Goal: Download file/media

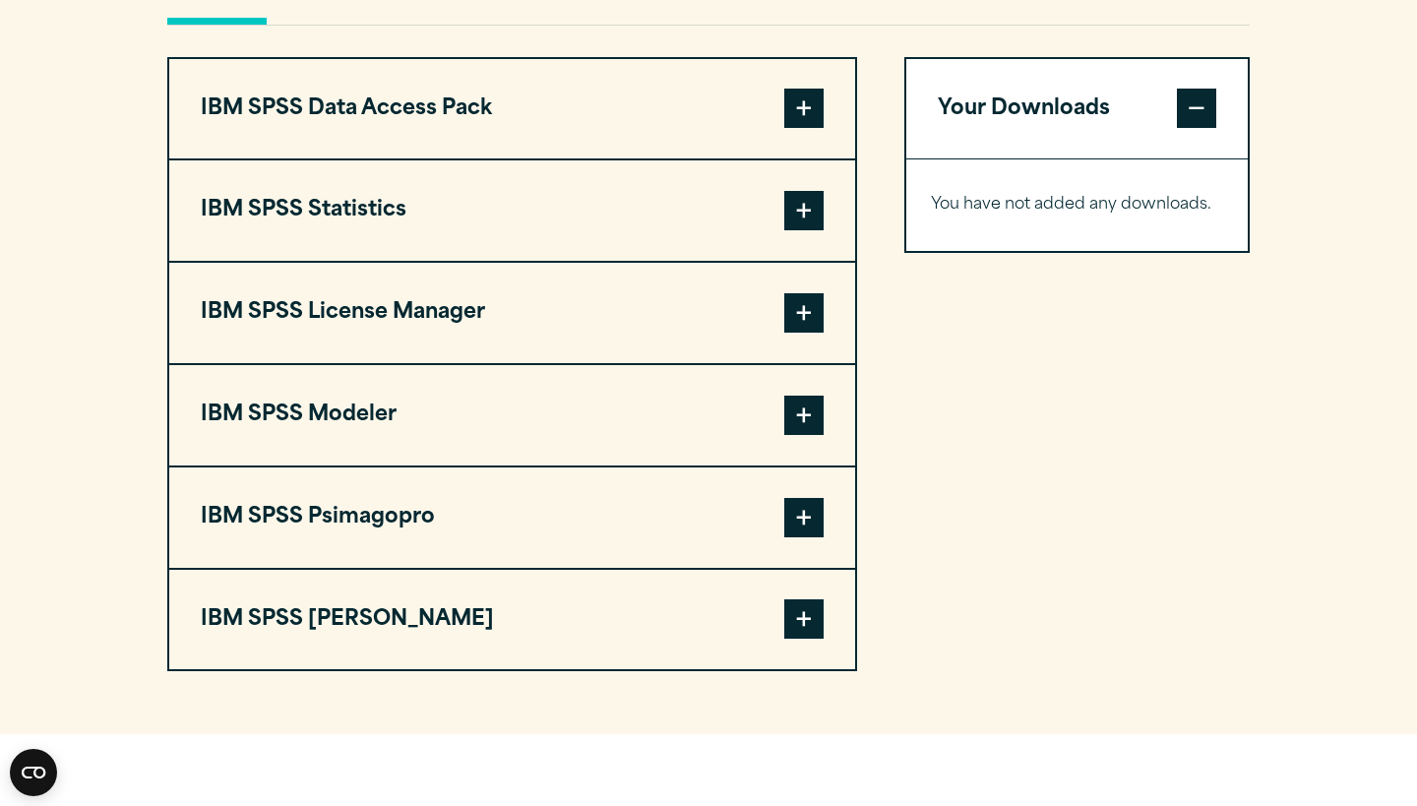
scroll to position [1557, 0]
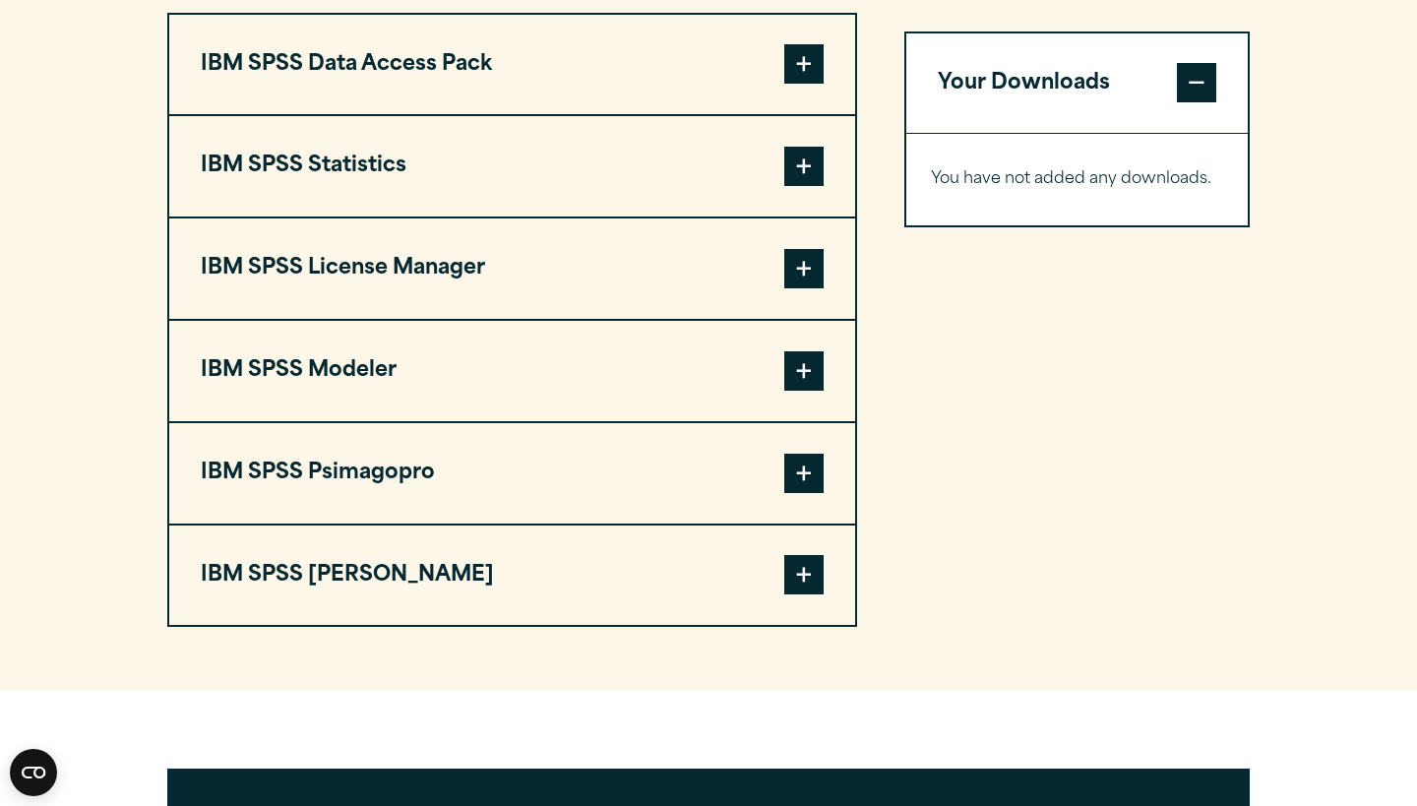
click at [809, 186] on span at bounding box center [803, 166] width 39 height 39
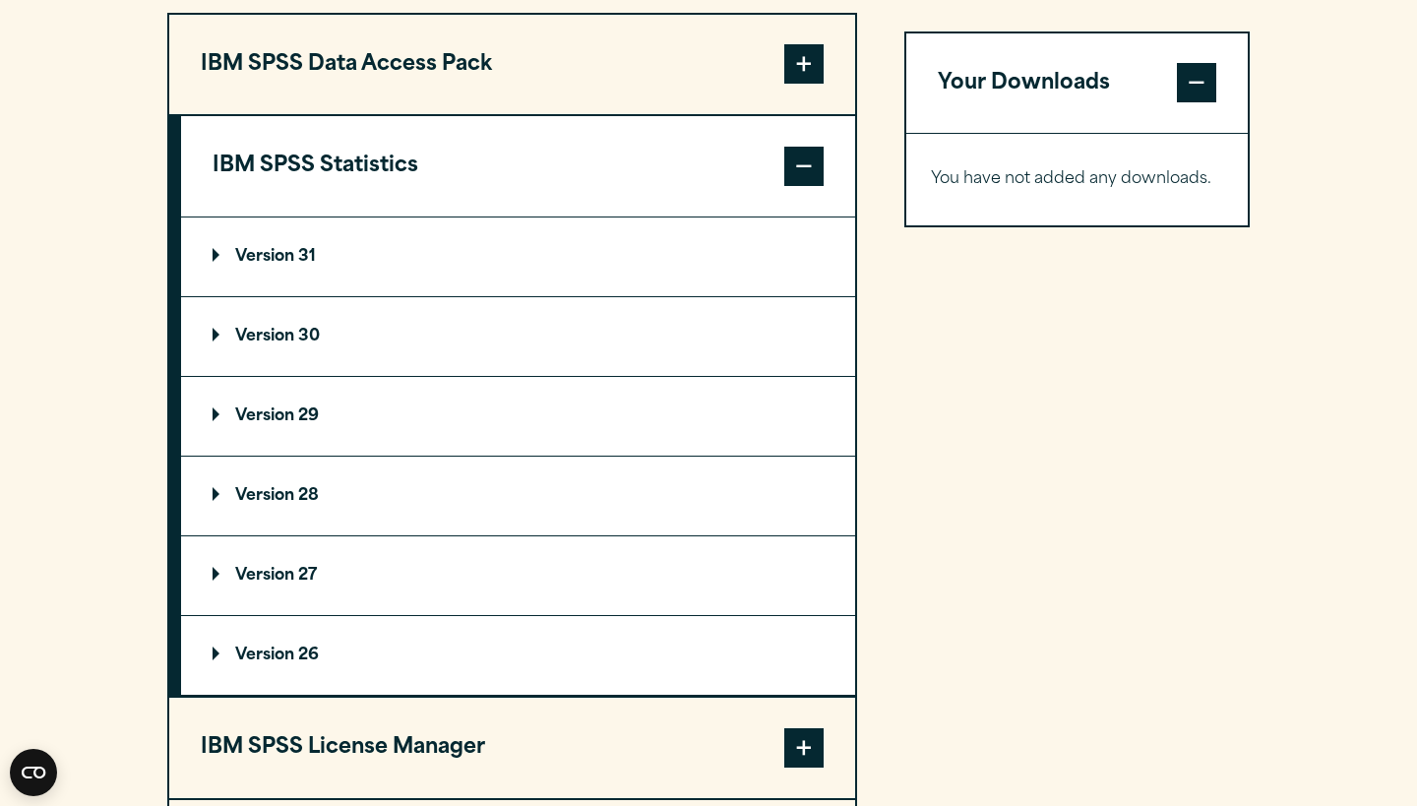
click at [277, 424] on p "Version 29" at bounding box center [266, 416] width 106 height 16
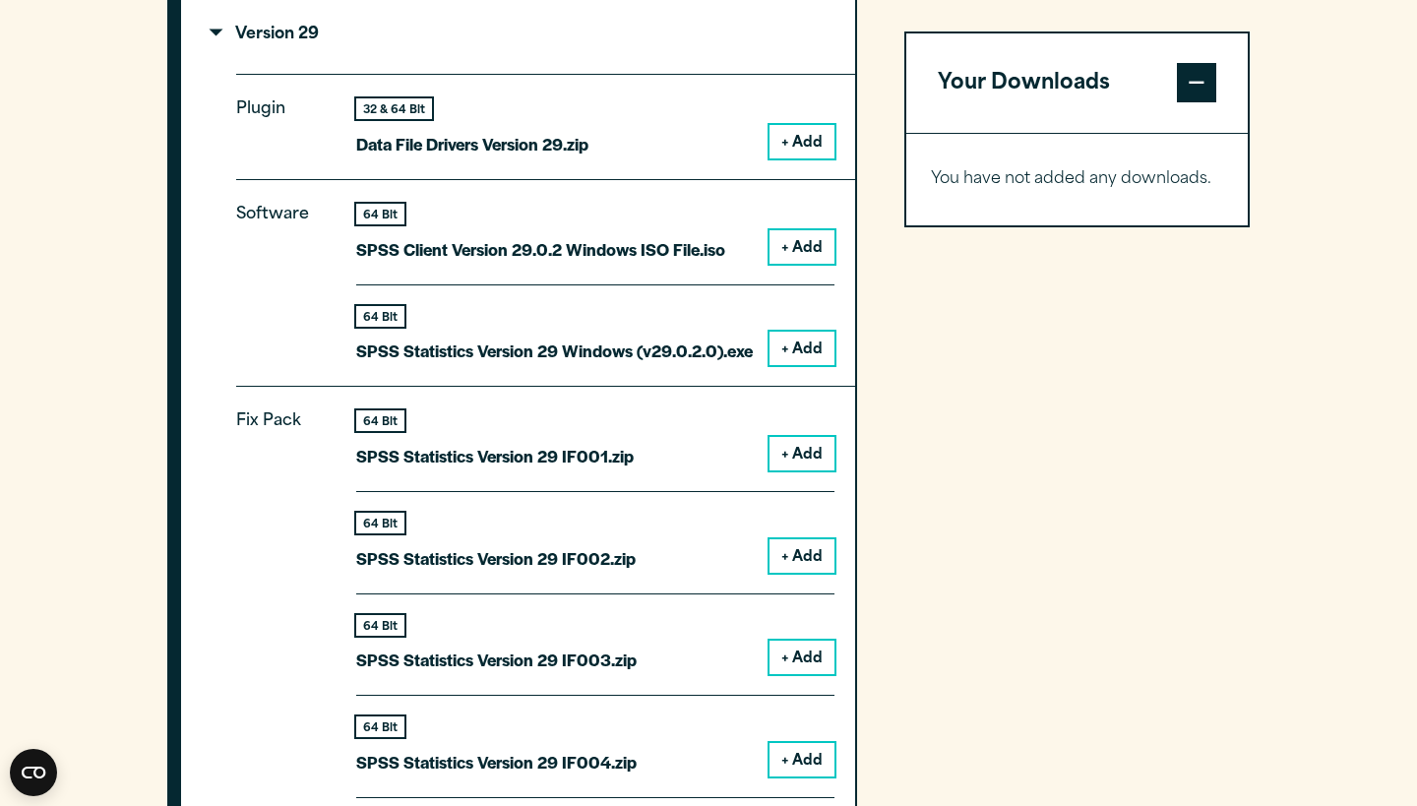
scroll to position [1958, 0]
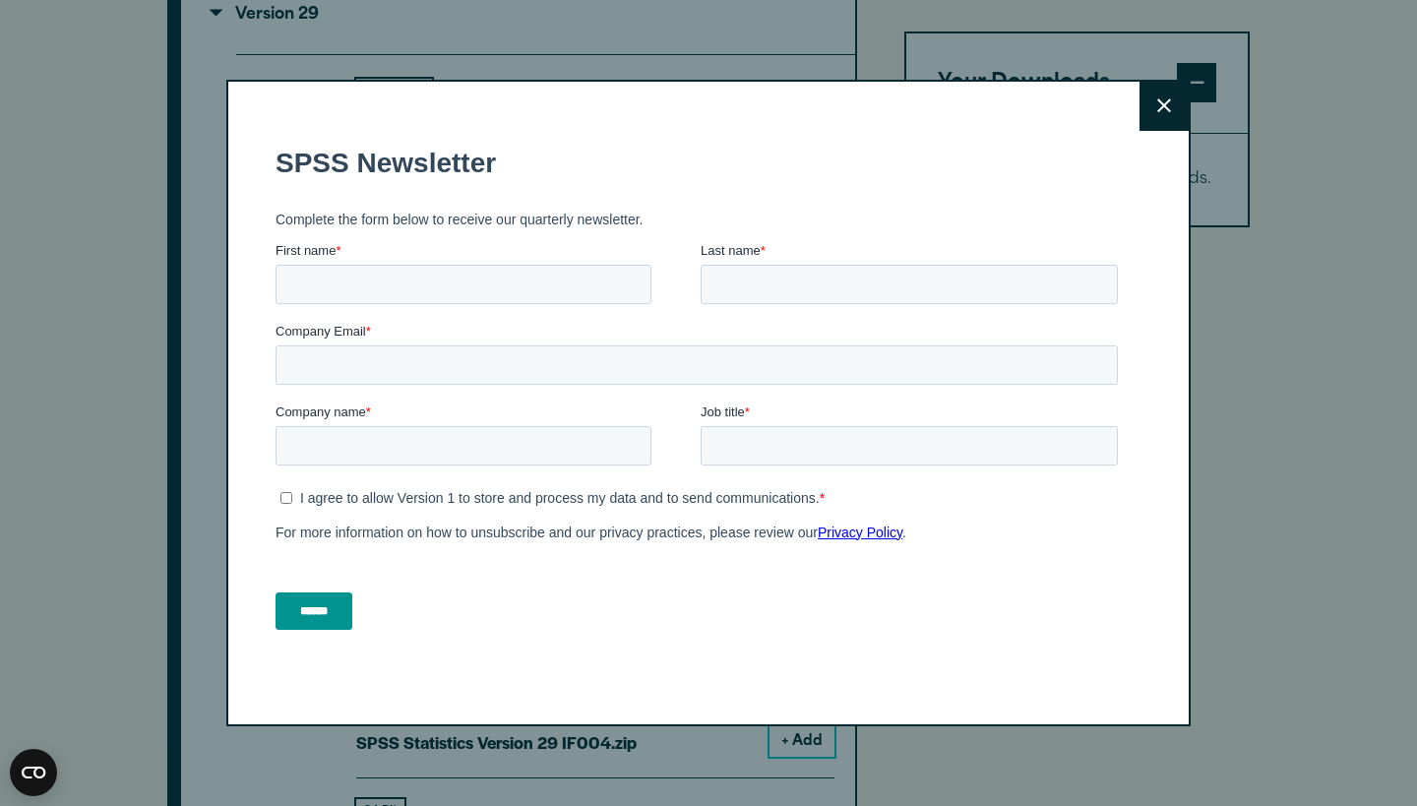
click at [1165, 123] on button "Close" at bounding box center [1164, 106] width 49 height 49
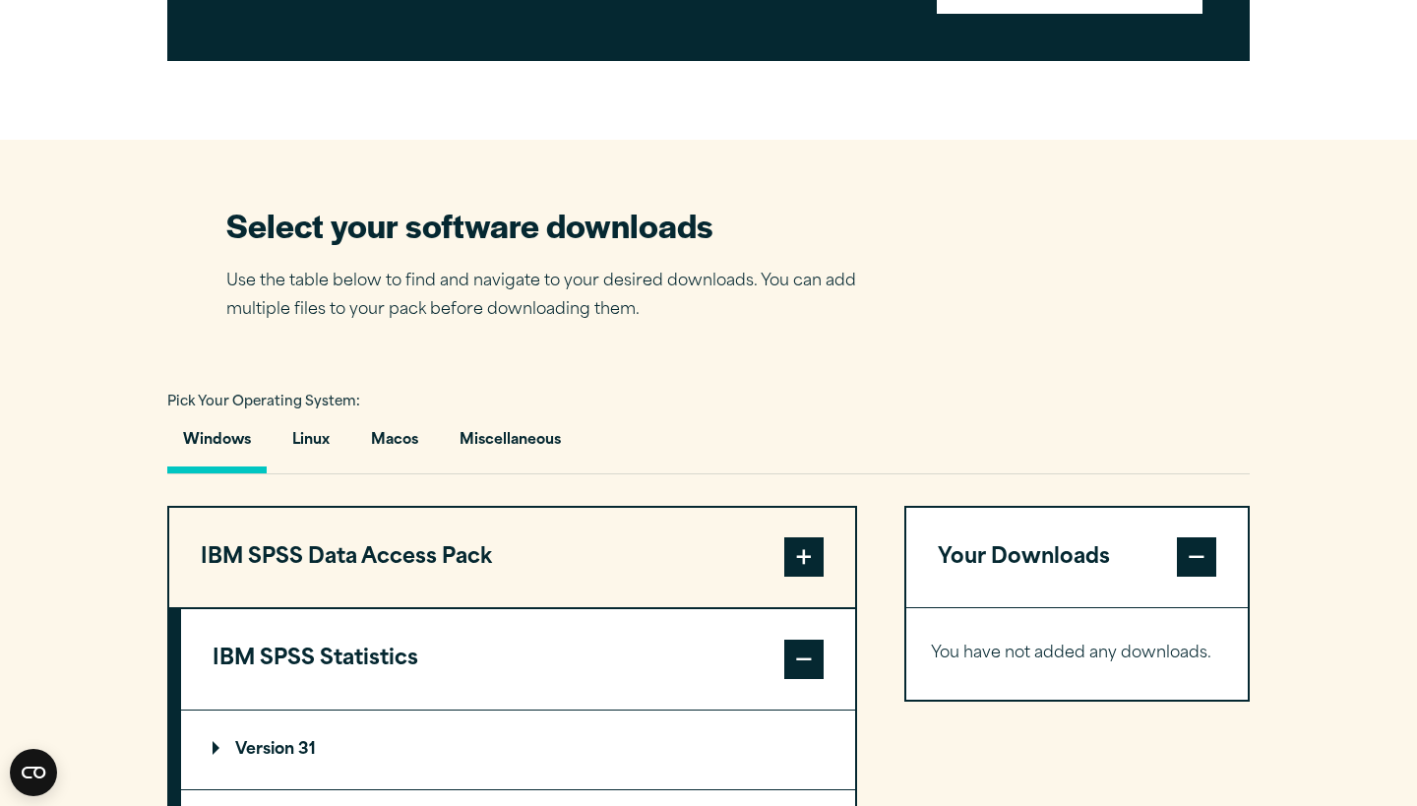
scroll to position [1051, 0]
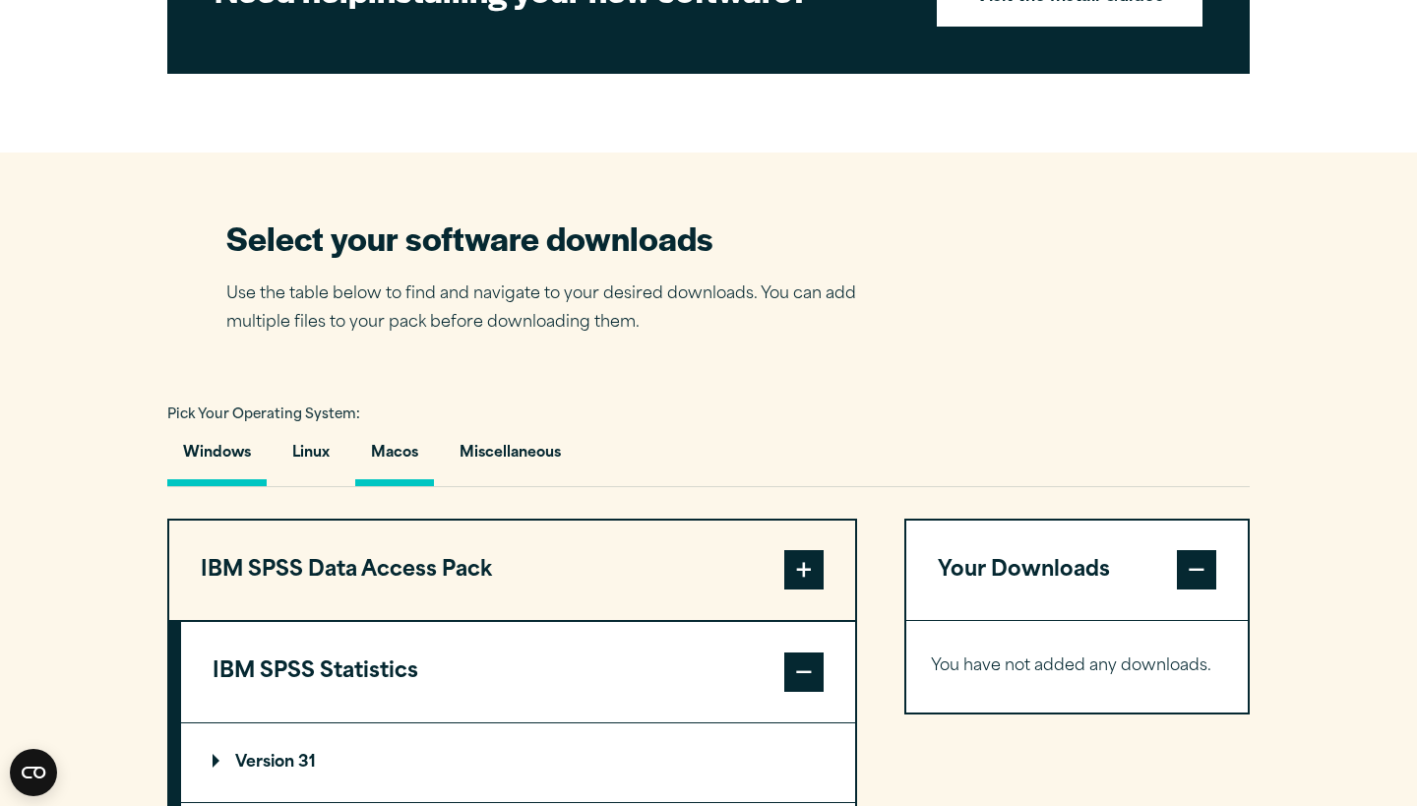
click at [403, 486] on button "Macos" at bounding box center [394, 458] width 79 height 56
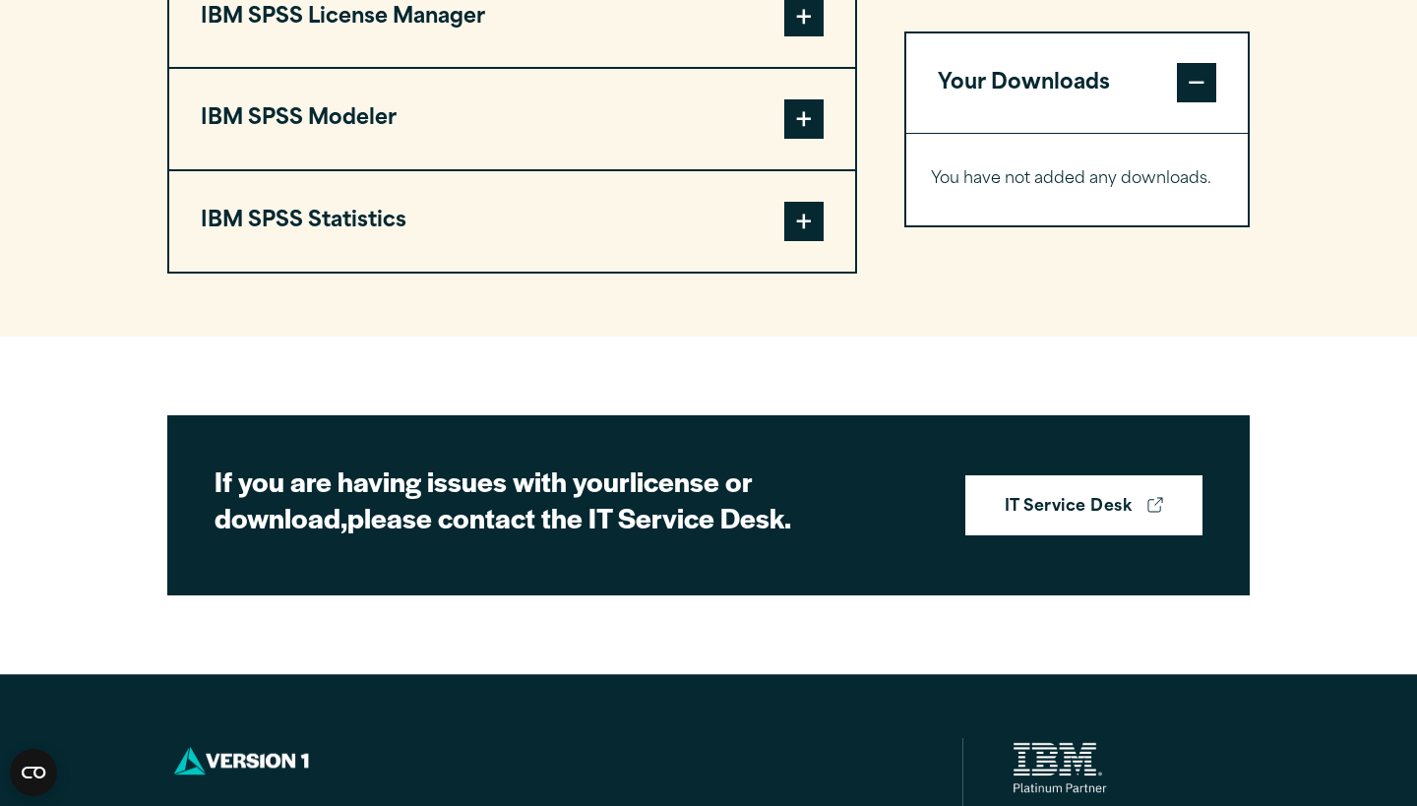
scroll to position [1621, 0]
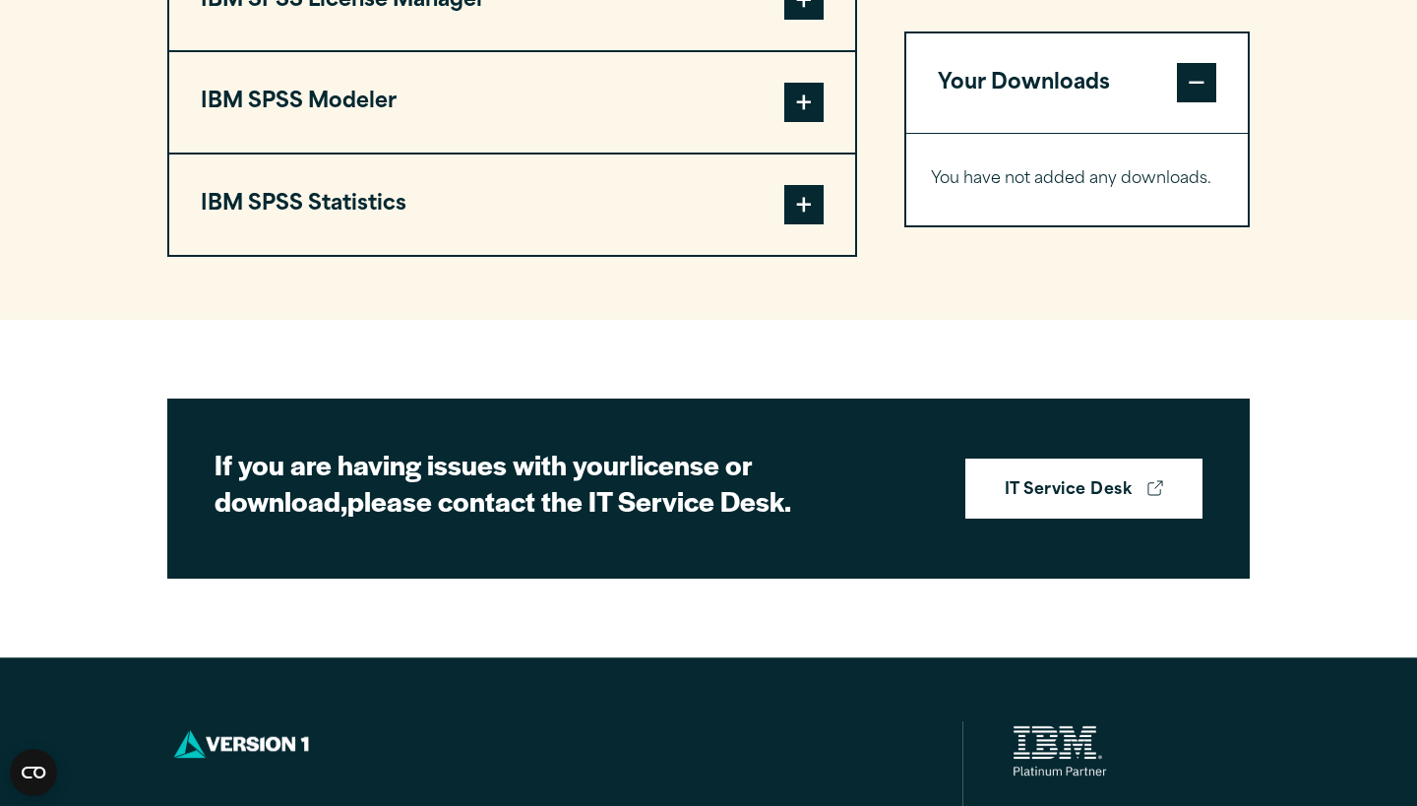
click at [796, 224] on span at bounding box center [803, 204] width 39 height 39
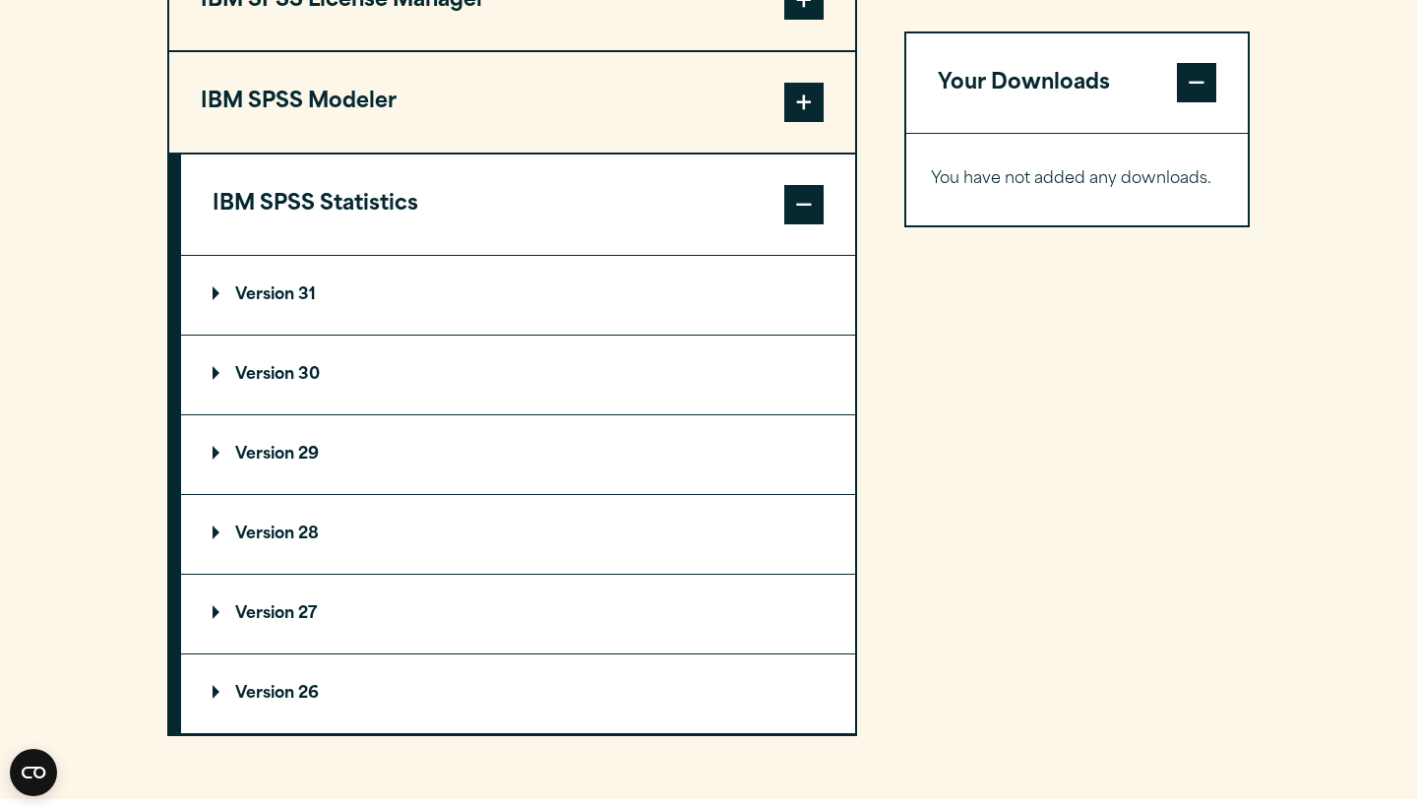
click at [313, 462] on p "Version 29" at bounding box center [266, 455] width 106 height 16
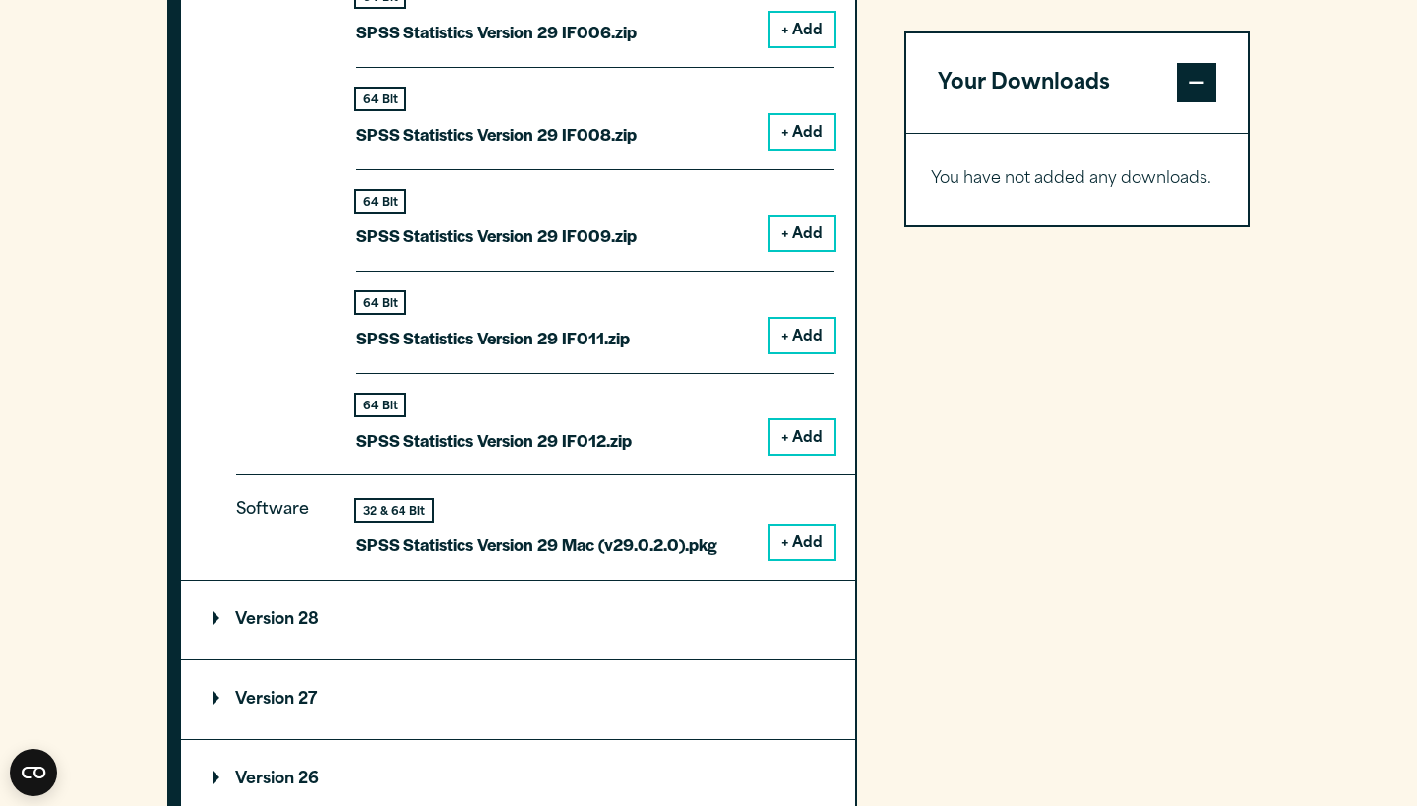
scroll to position [2562, 0]
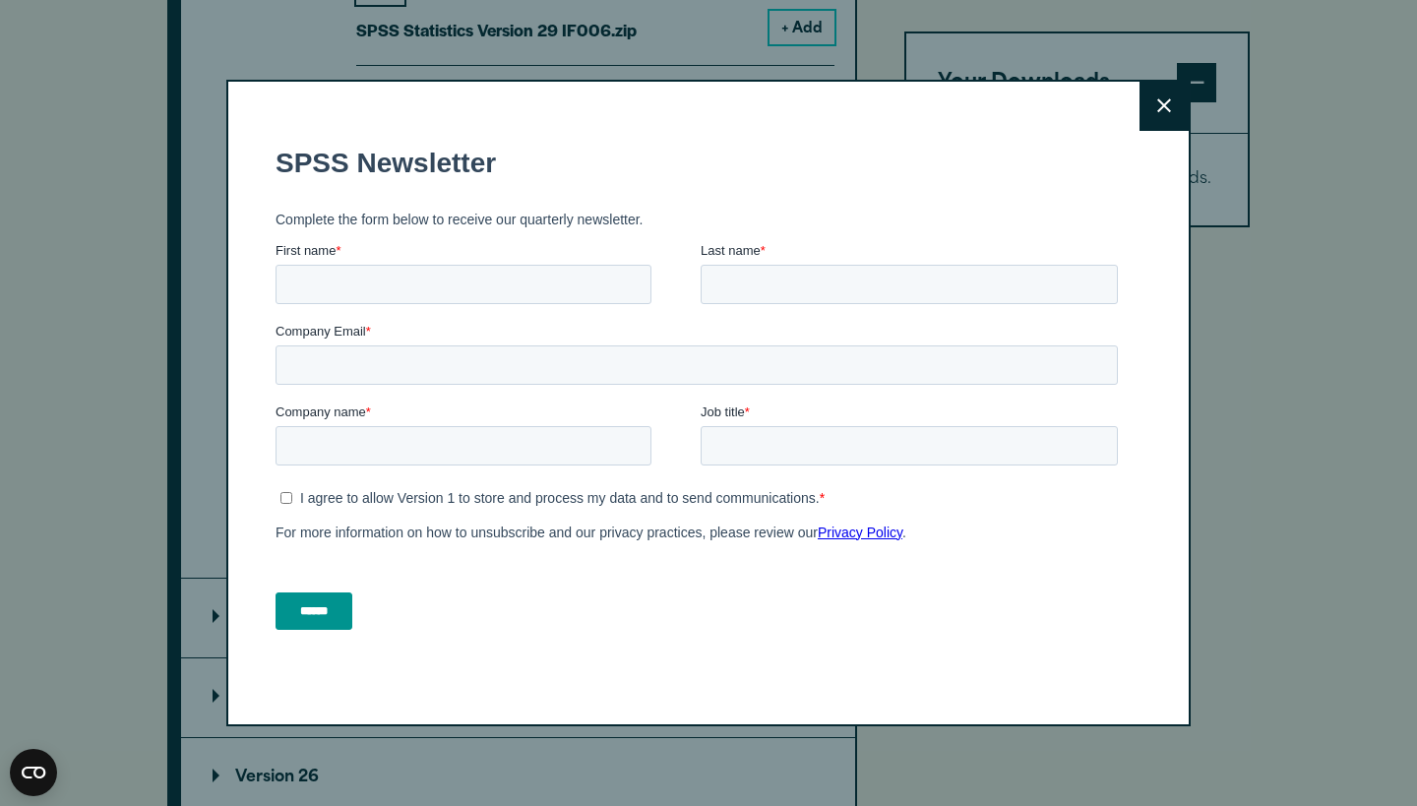
click at [1166, 102] on icon at bounding box center [1164, 105] width 14 height 15
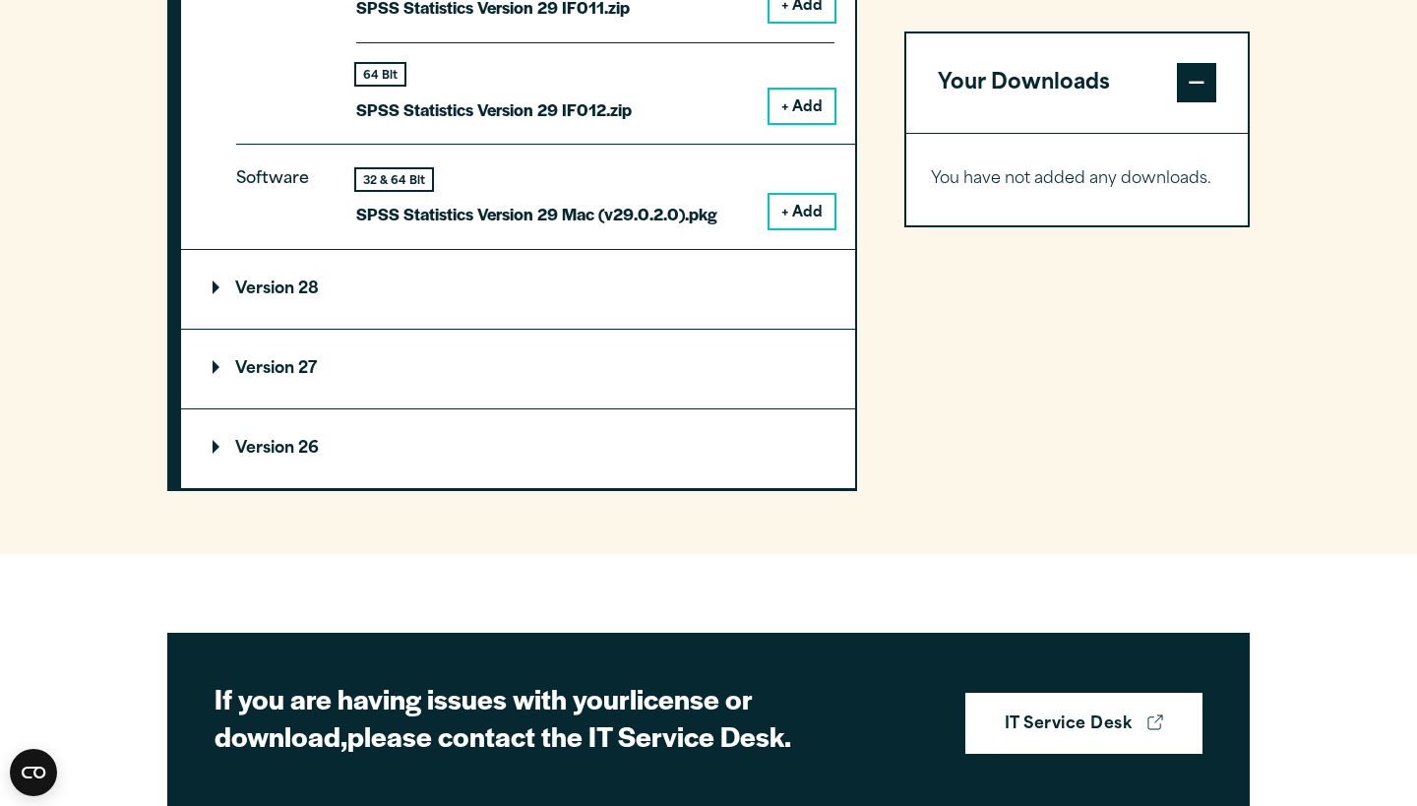
scroll to position [2873, 0]
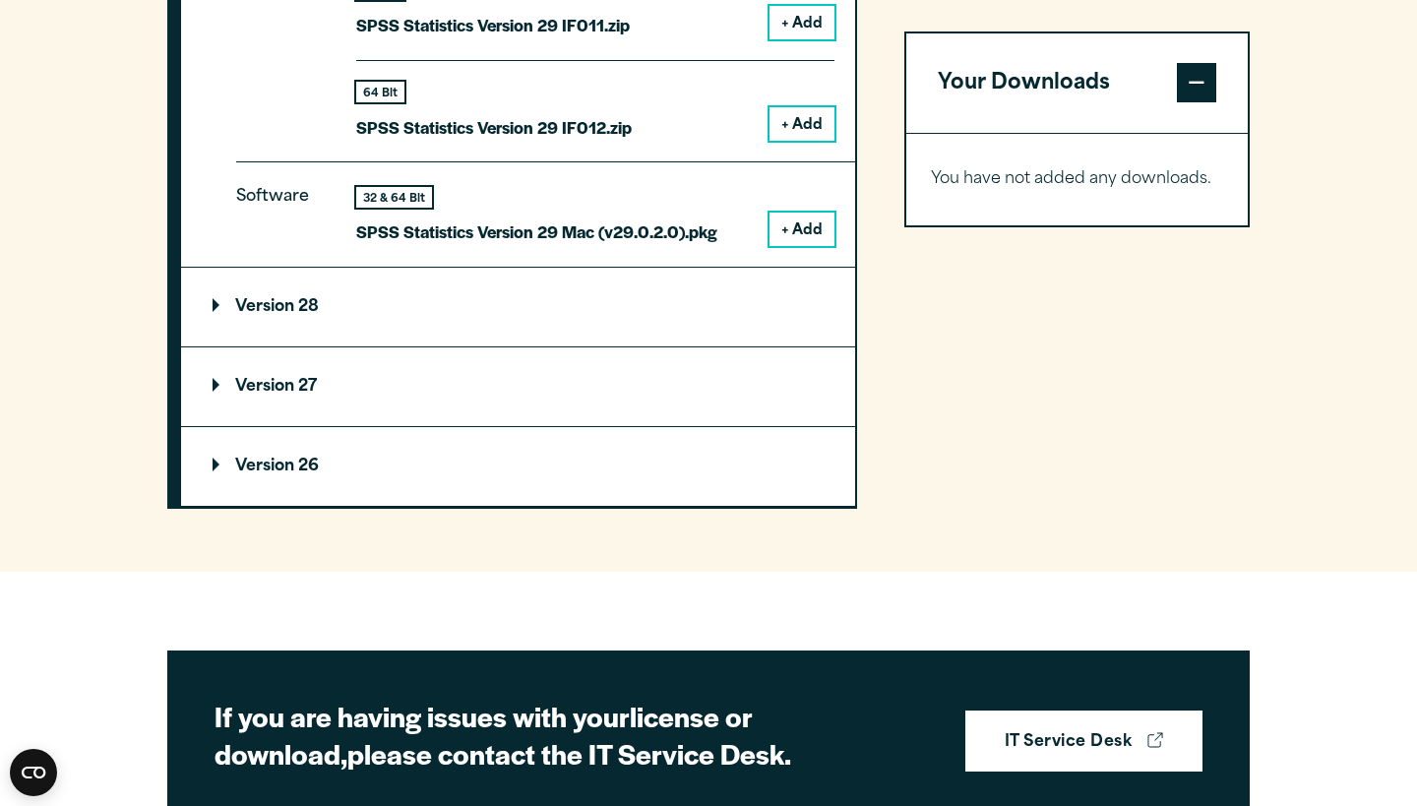
click at [803, 246] on button "+ Add" at bounding box center [802, 229] width 65 height 33
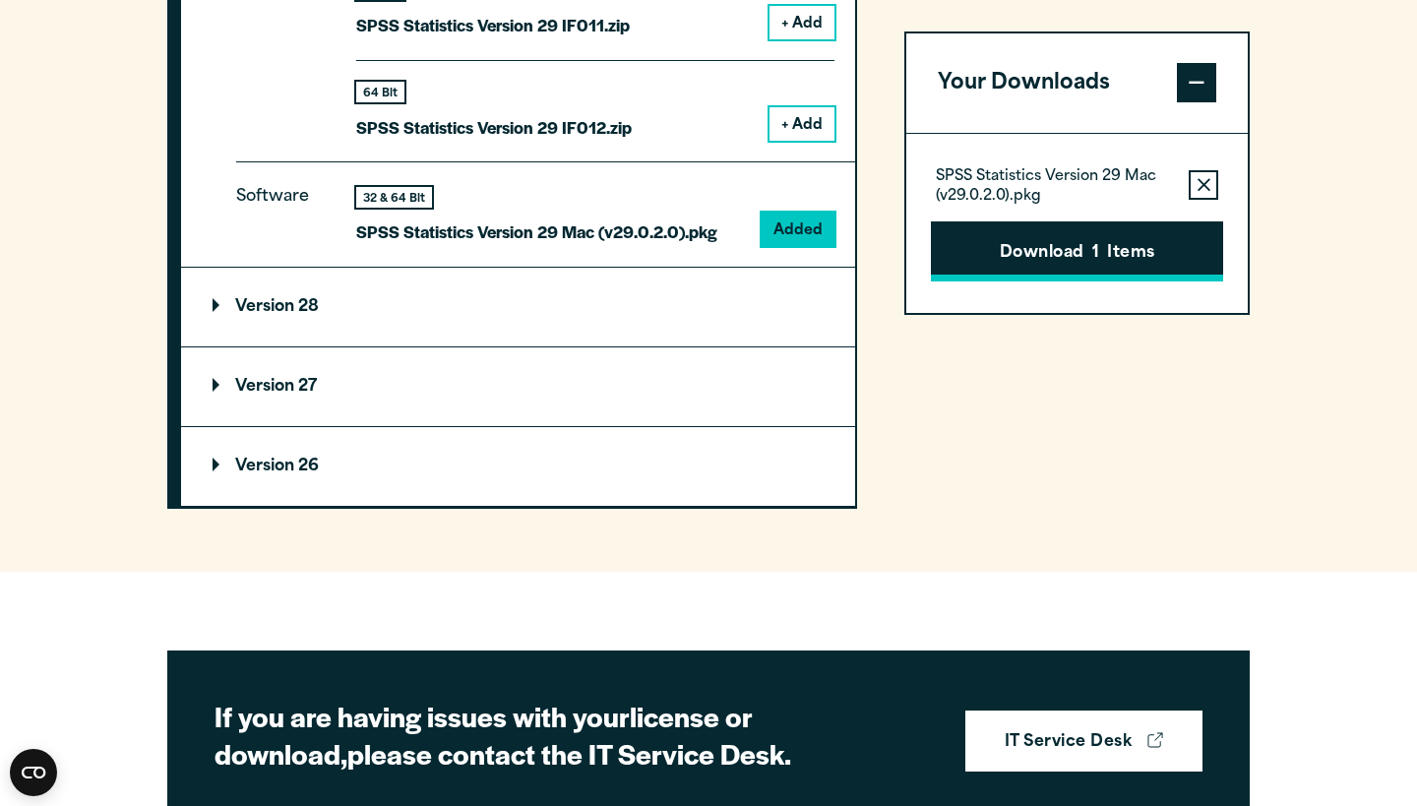
click at [1091, 242] on button "Download 1 Items" at bounding box center [1077, 251] width 292 height 61
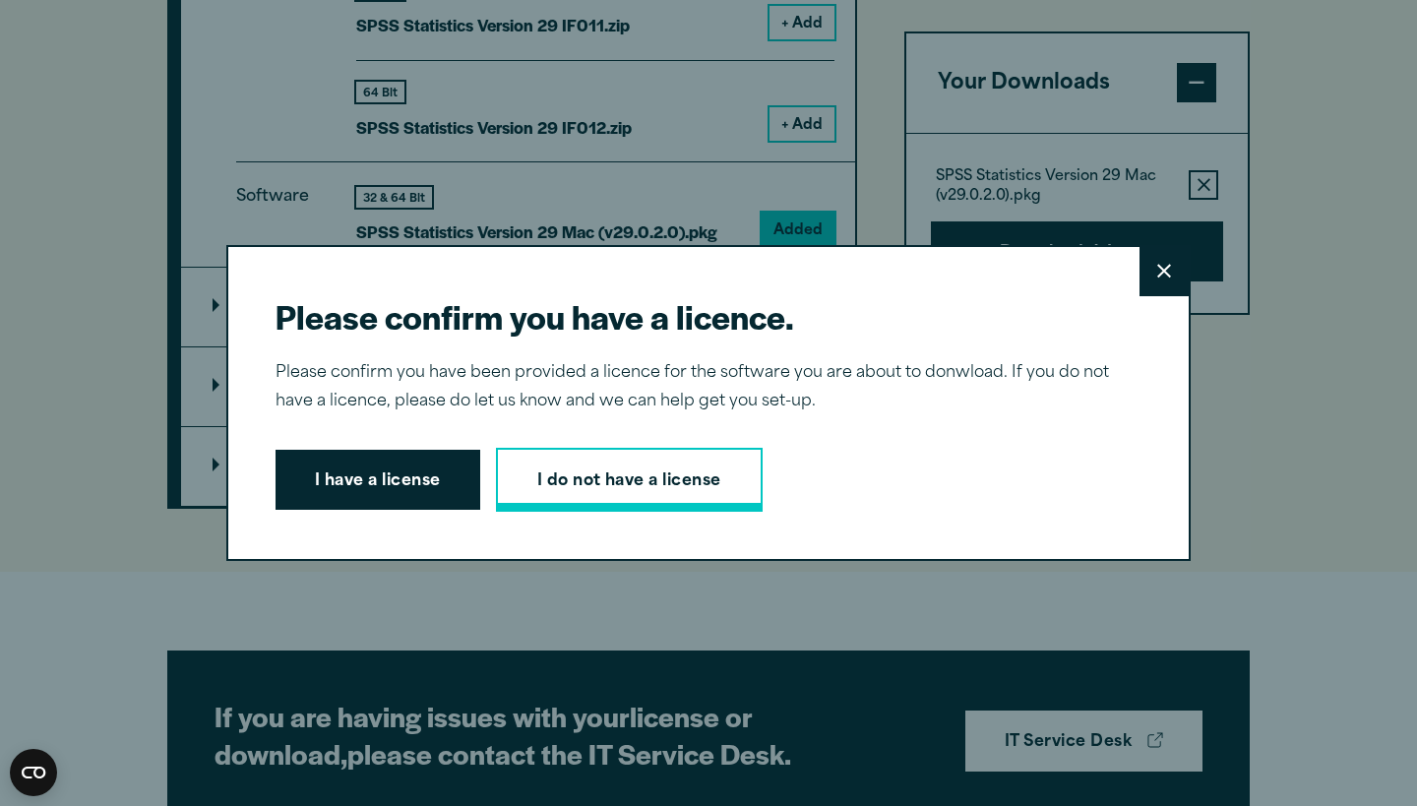
click at [616, 471] on link "I do not have a license" at bounding box center [629, 480] width 267 height 65
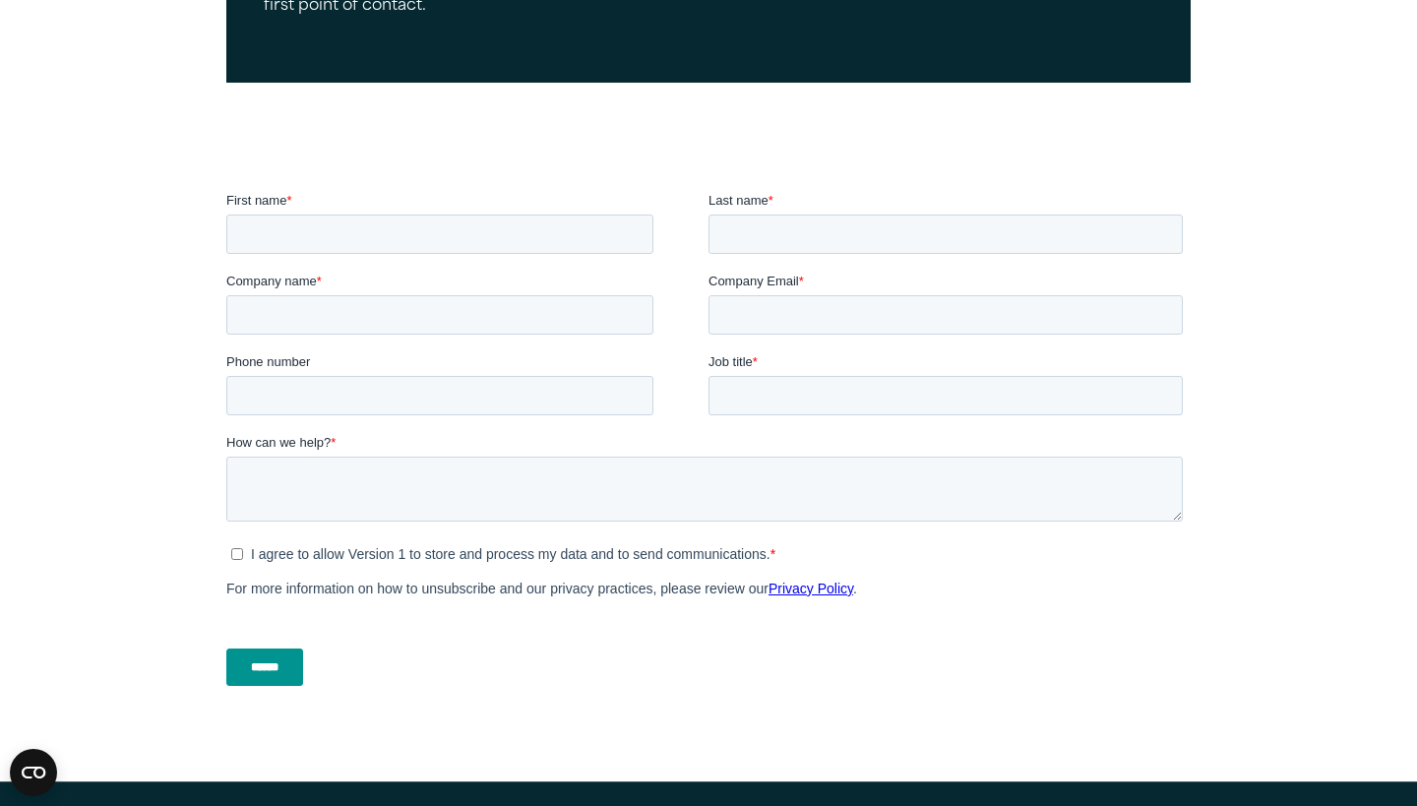
scroll to position [508, 0]
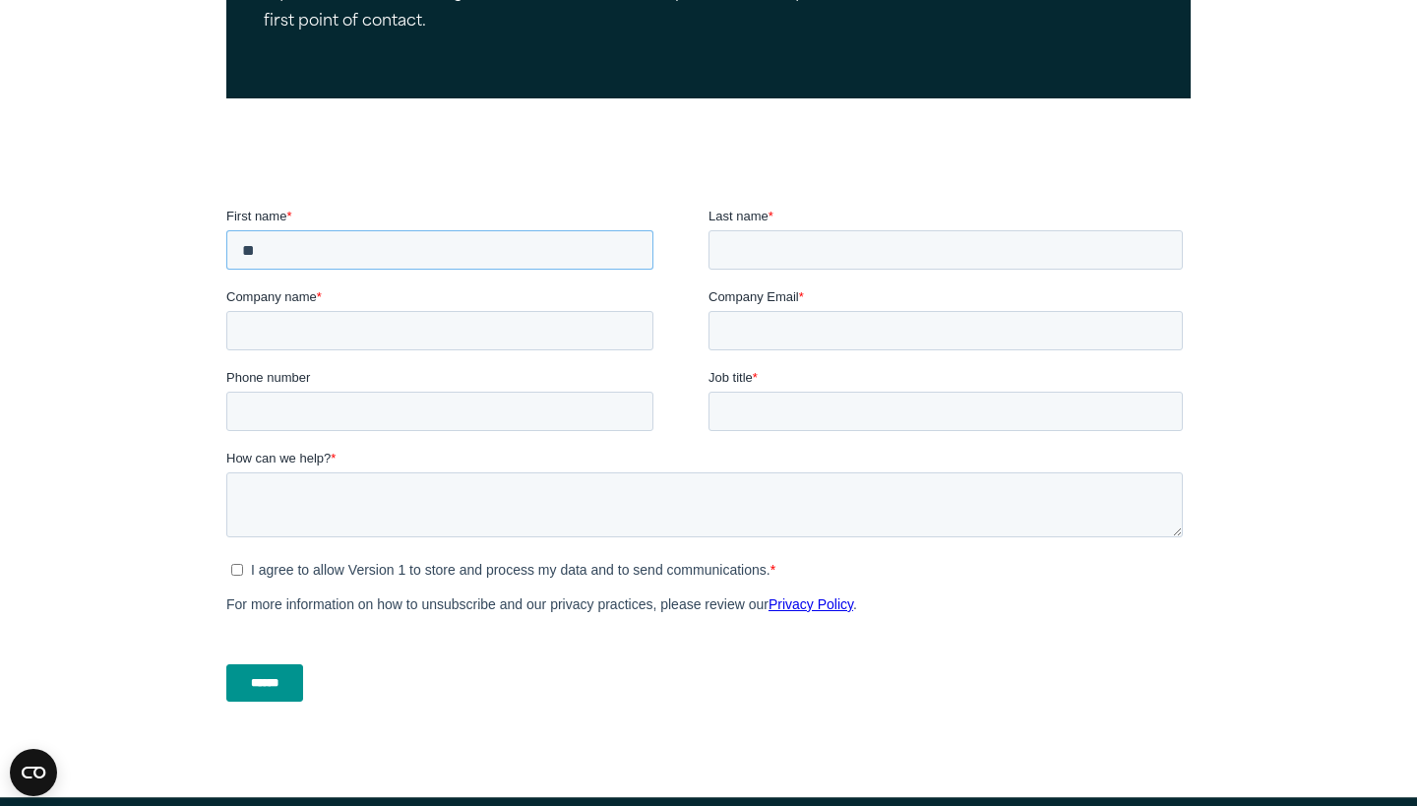
type input "*"
type input "*******"
type input "**********"
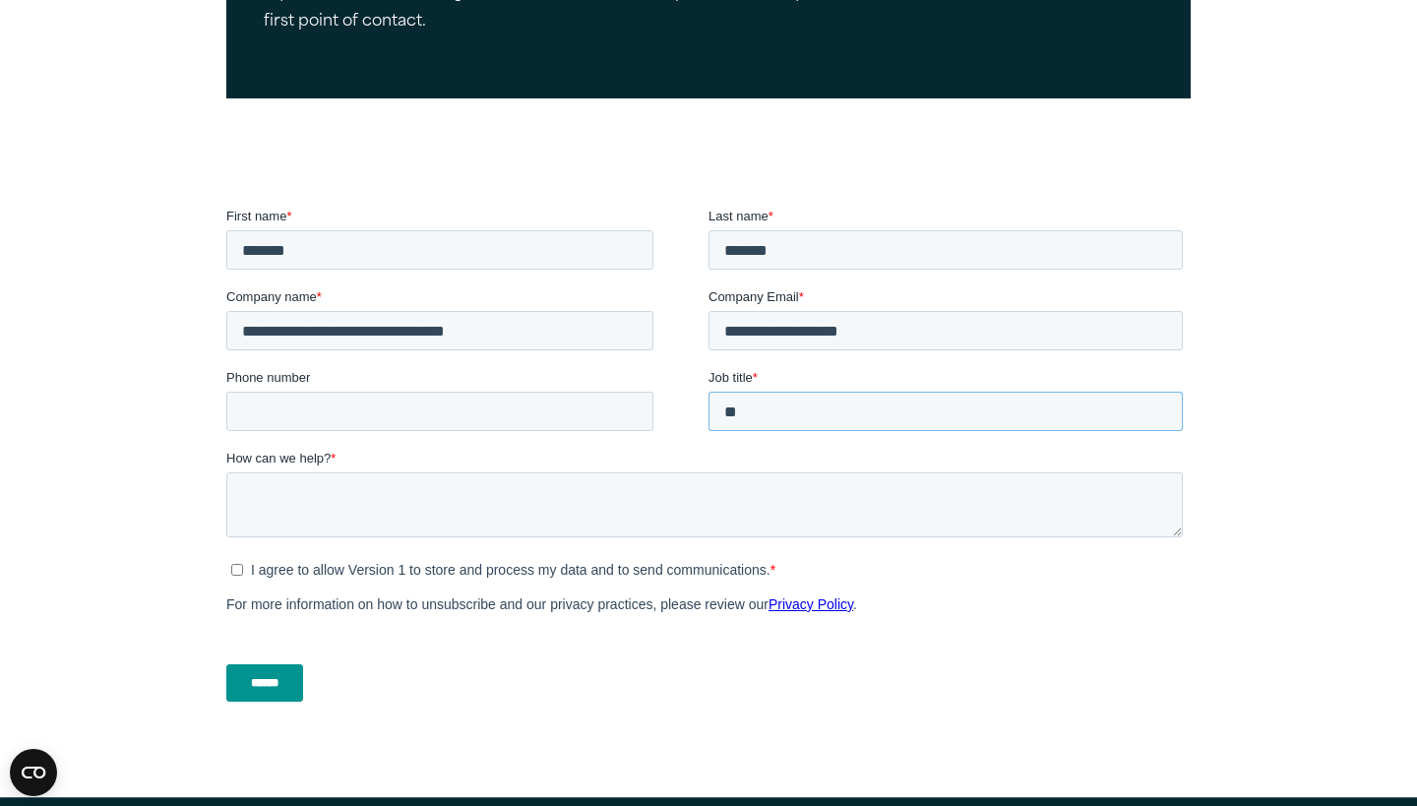
type input "*"
type input "********"
click at [527, 498] on textarea "How can we help? *" at bounding box center [704, 504] width 956 height 65
type textarea "**********"
click at [291, 685] on input "******" at bounding box center [264, 682] width 77 height 37
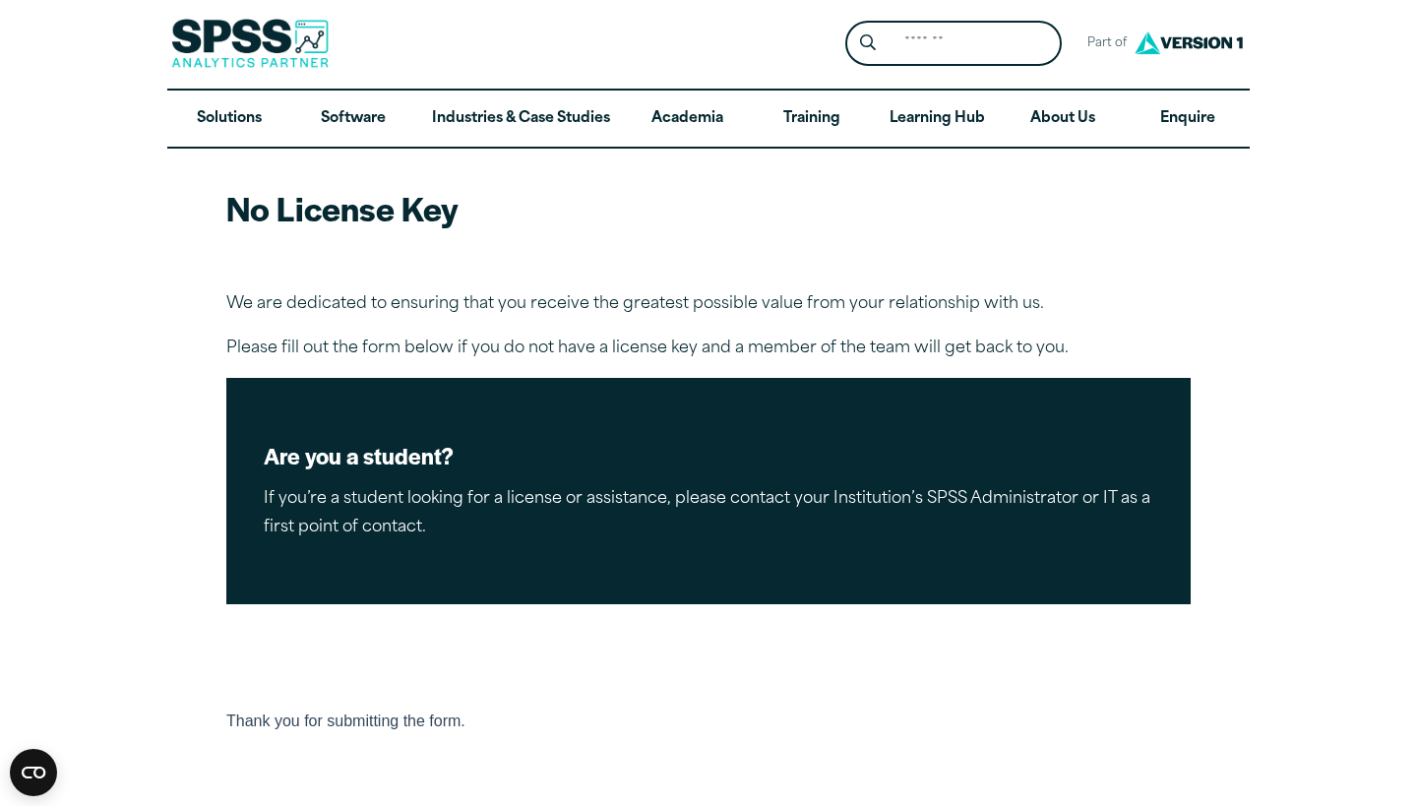
scroll to position [7, 0]
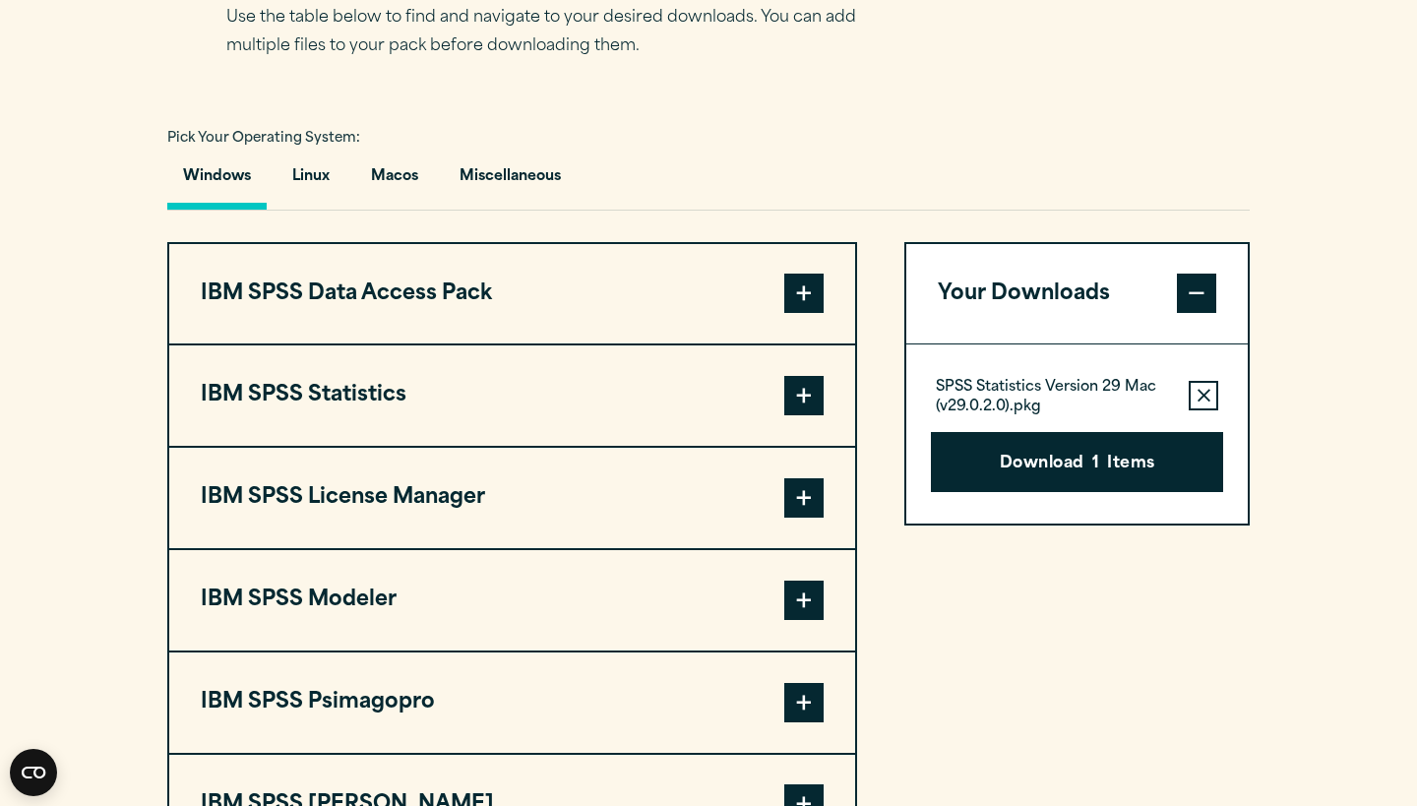
scroll to position [1350, 0]
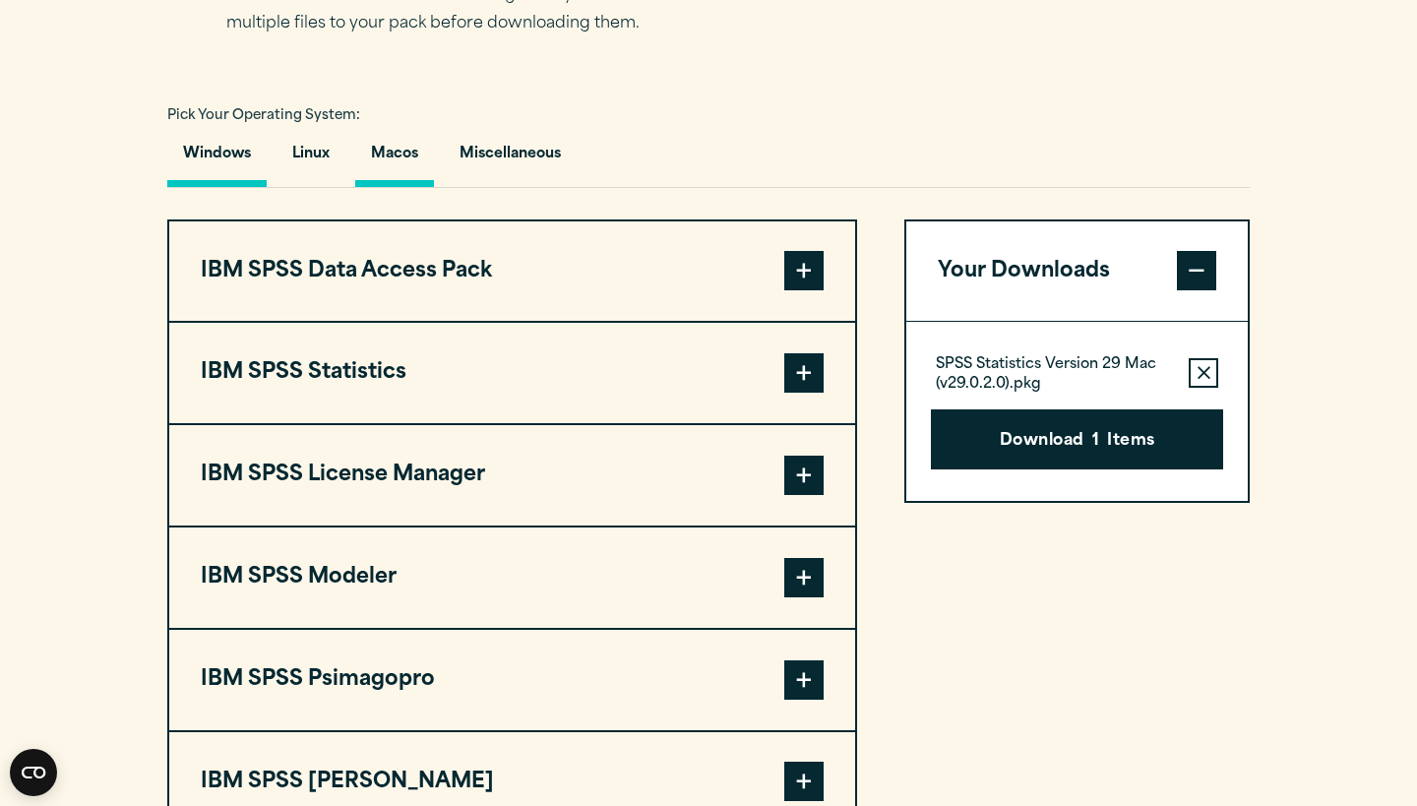
click at [410, 187] on button "Macos" at bounding box center [394, 159] width 79 height 56
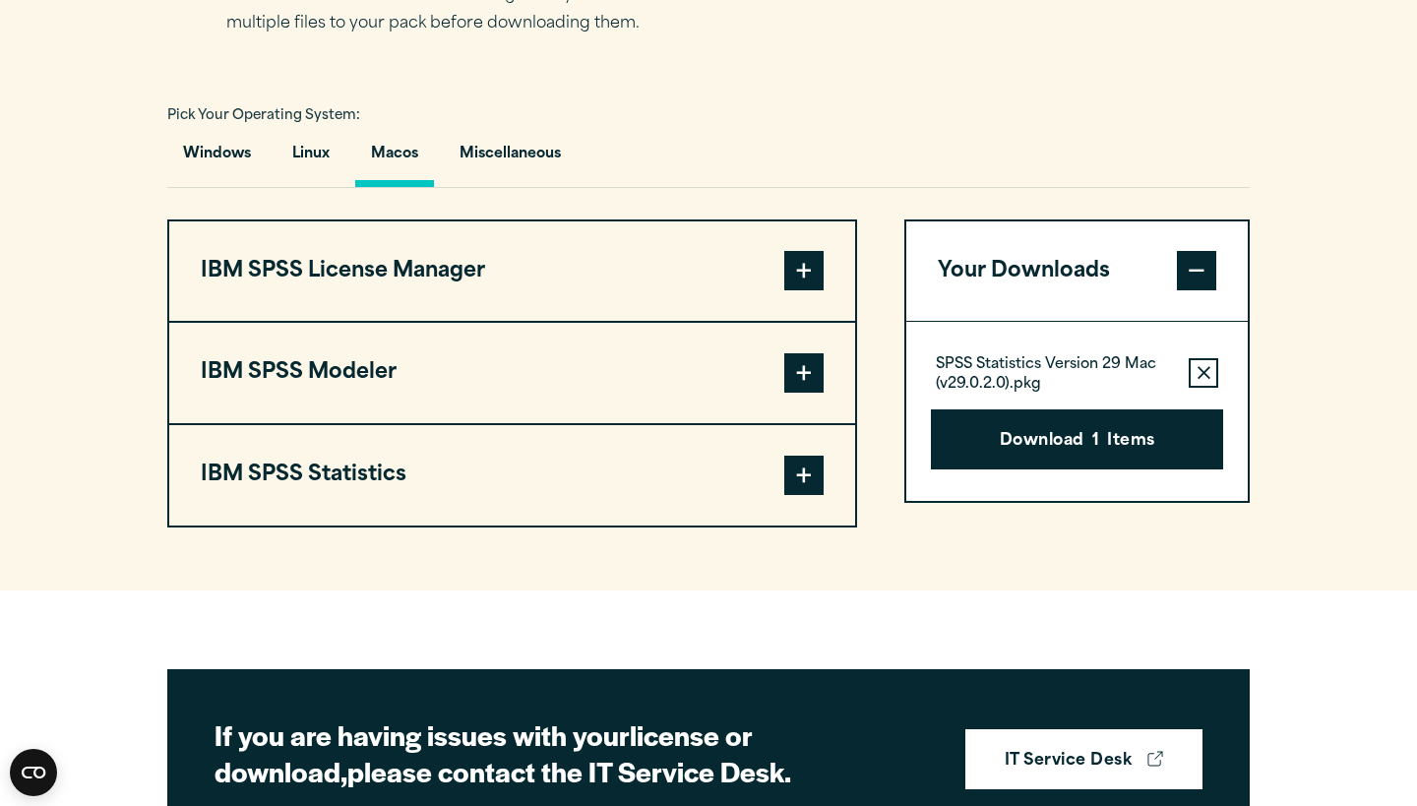
click at [699, 320] on button "IBM SPSS License Manager" at bounding box center [512, 271] width 686 height 100
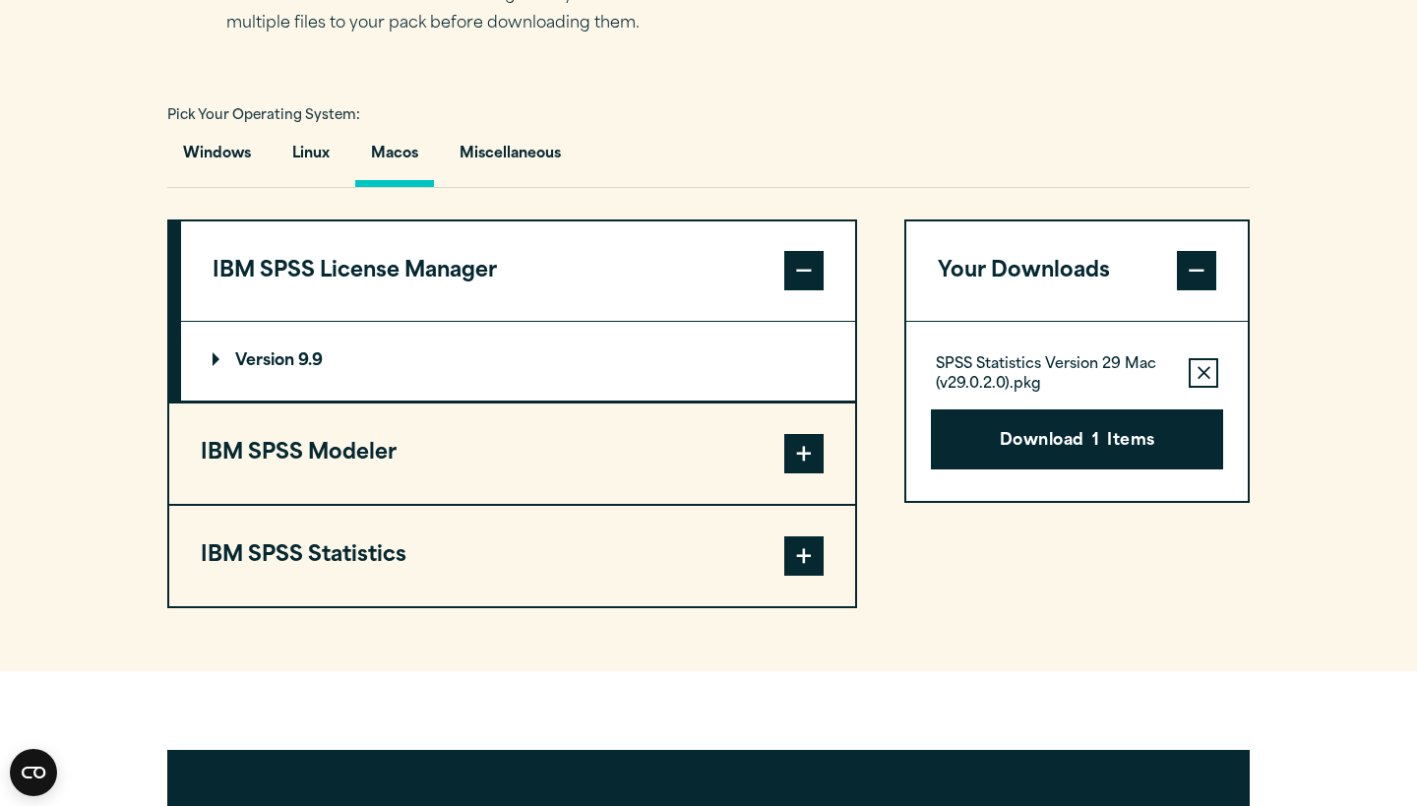
click at [291, 369] on p "Version 9.9" at bounding box center [268, 361] width 110 height 16
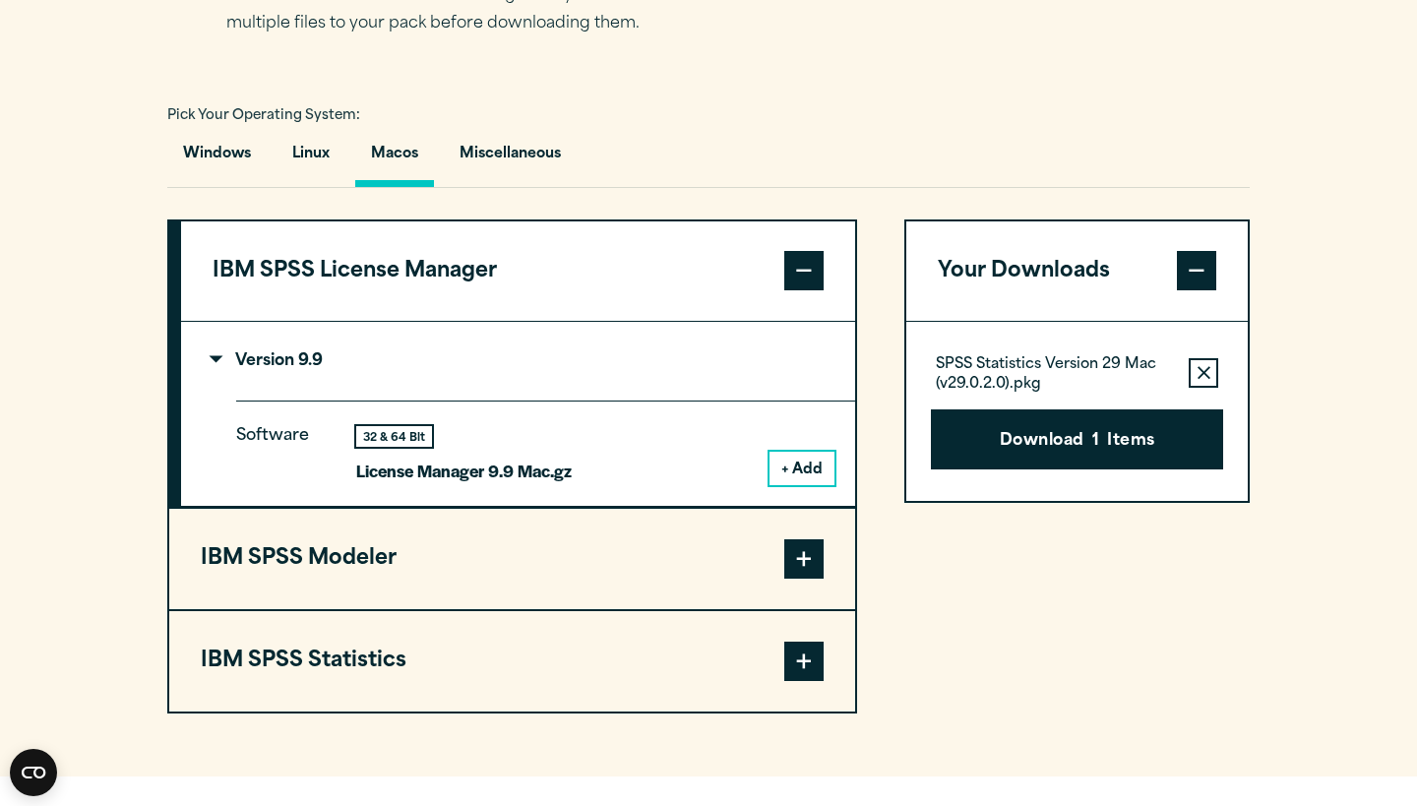
click at [800, 681] on span at bounding box center [803, 661] width 39 height 39
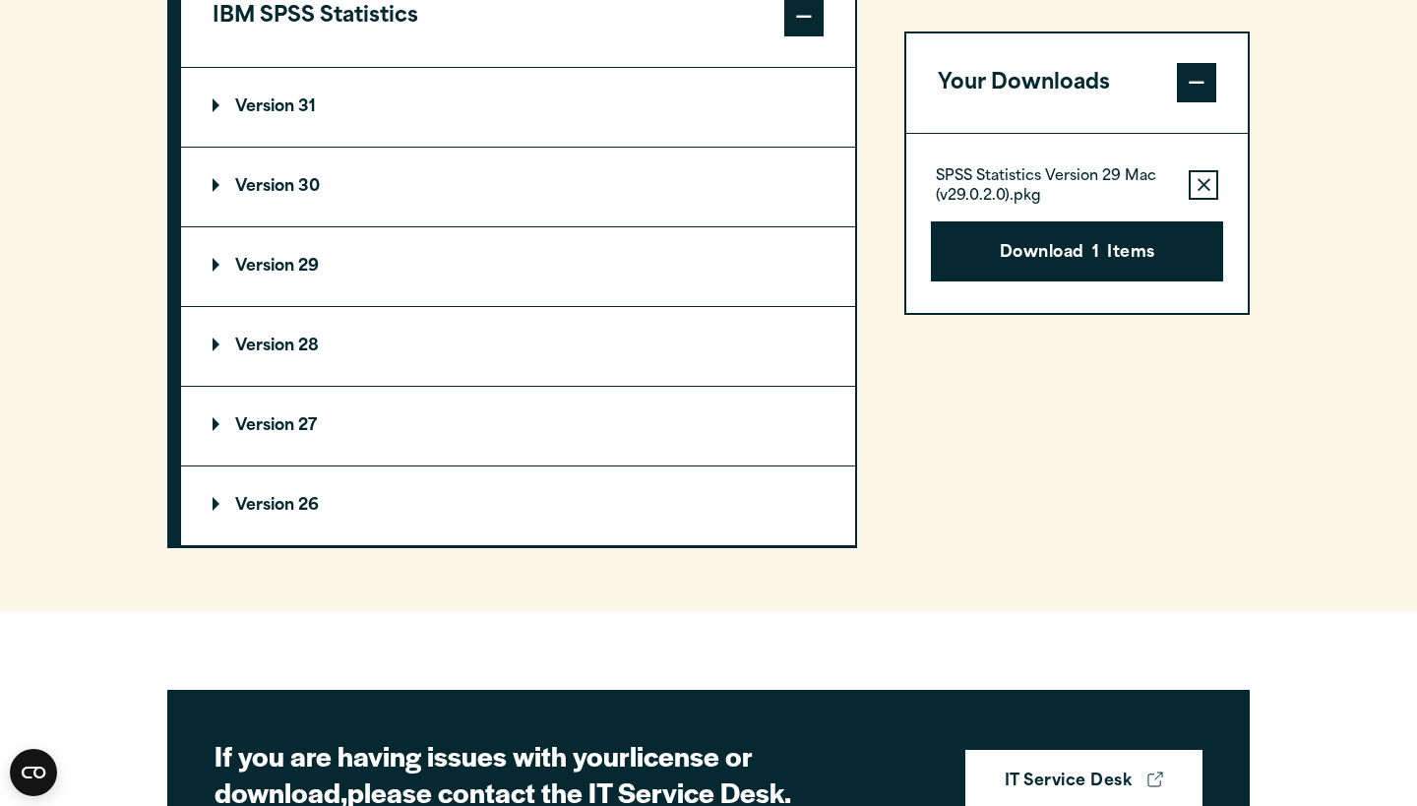
scroll to position [1813, 0]
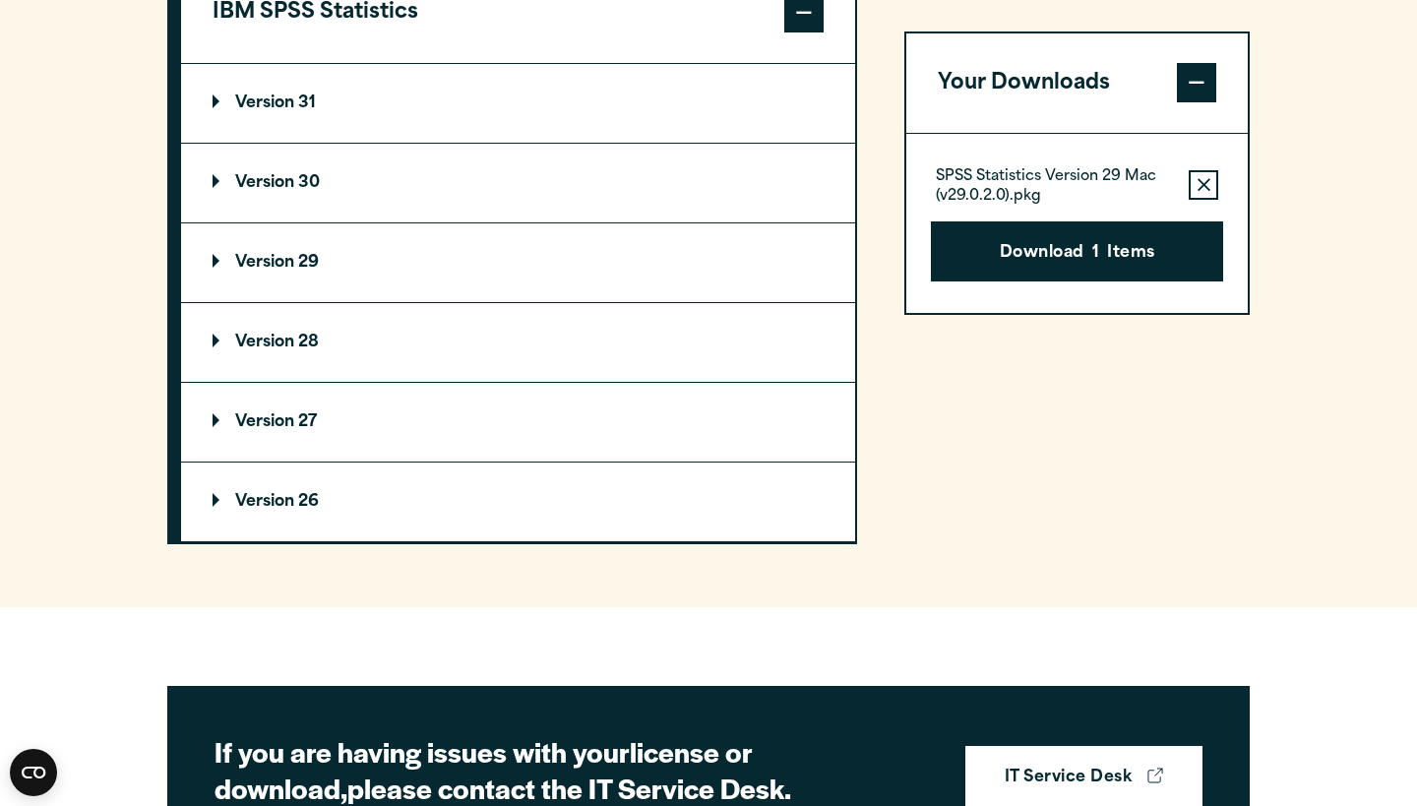
click at [277, 111] on p "Version 31" at bounding box center [264, 103] width 103 height 16
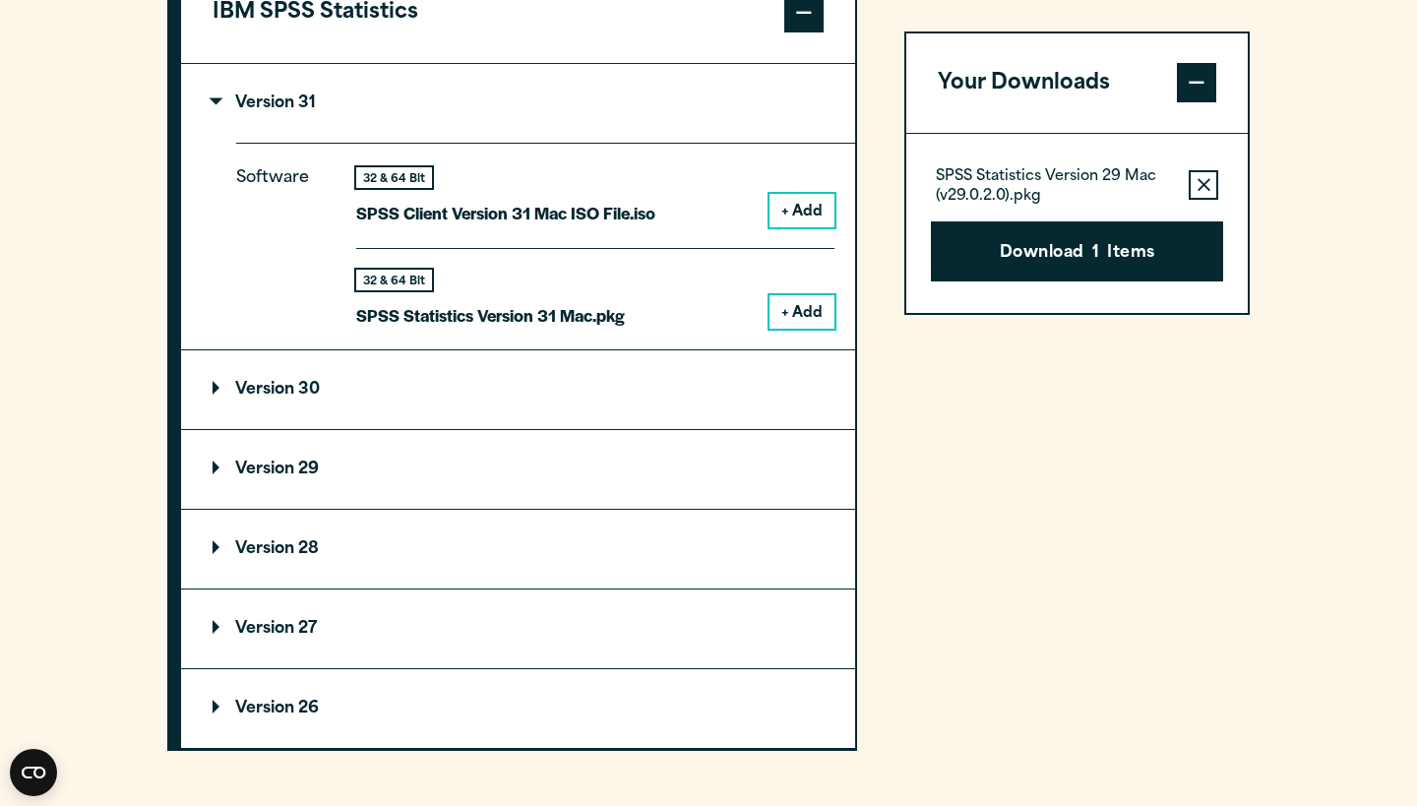
click at [812, 329] on button "+ Add" at bounding box center [802, 311] width 65 height 33
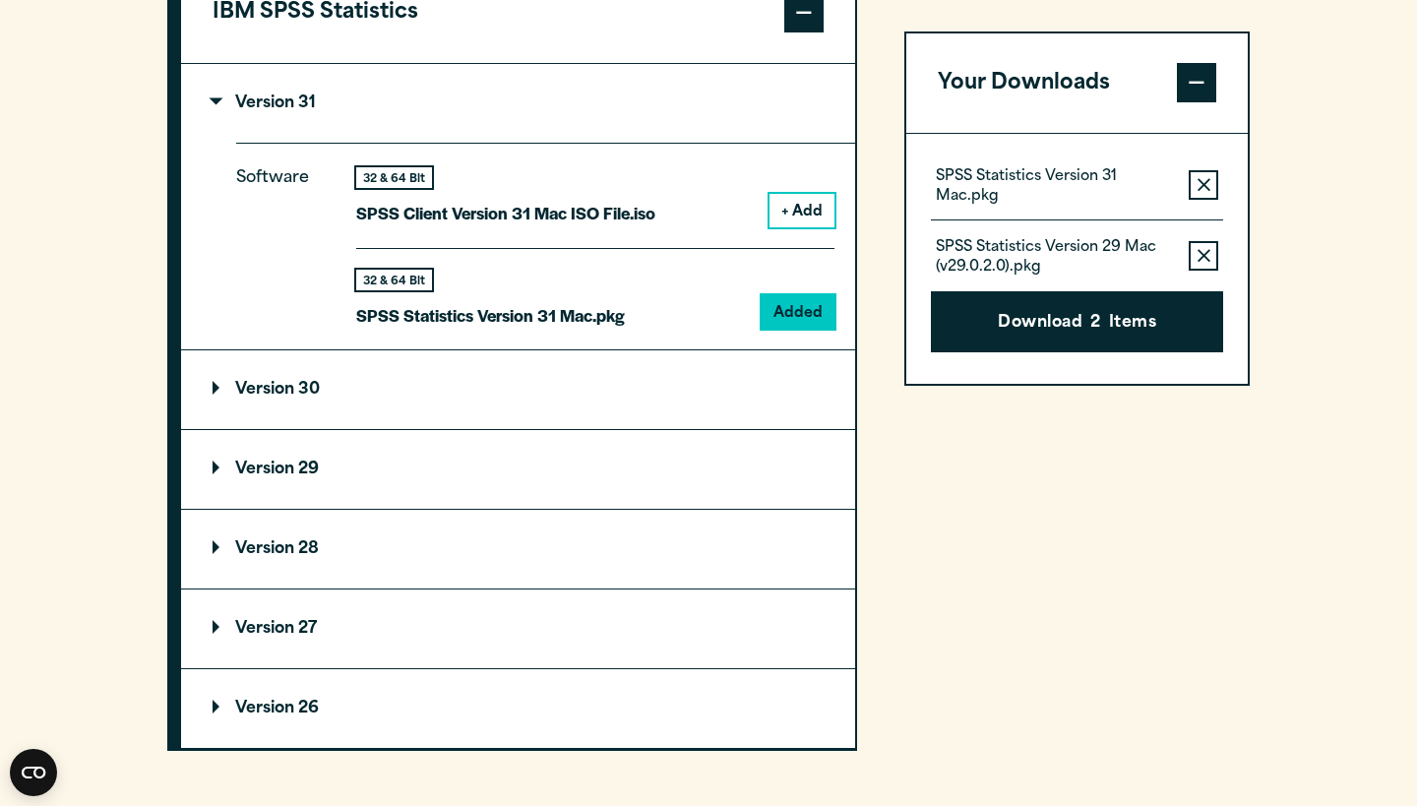
click at [1208, 252] on icon "button" at bounding box center [1204, 256] width 13 height 13
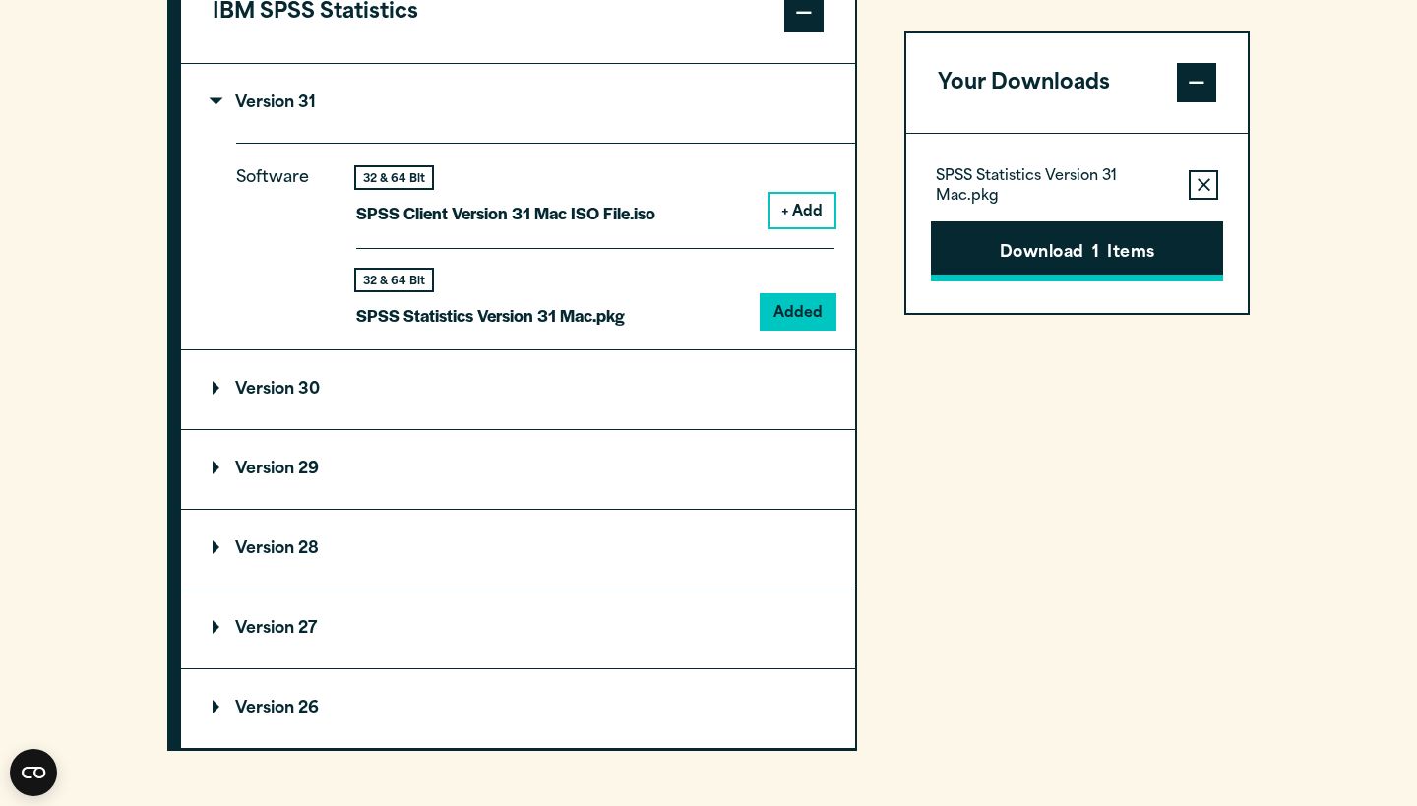
click at [1130, 245] on button "Download 1 Items" at bounding box center [1077, 251] width 292 height 61
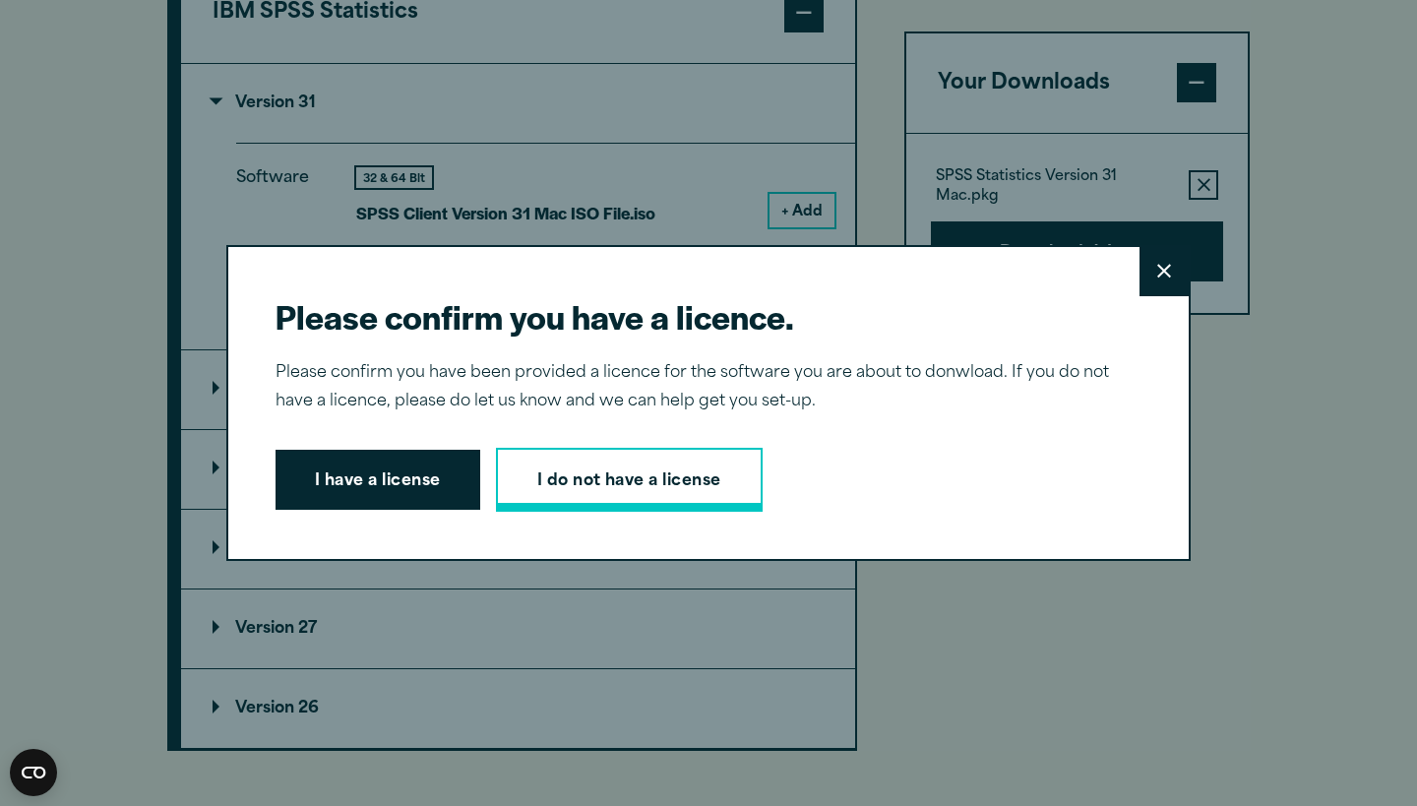
click at [574, 479] on link "I do not have a license" at bounding box center [629, 480] width 267 height 65
click at [399, 480] on button "I have a license" at bounding box center [378, 480] width 205 height 61
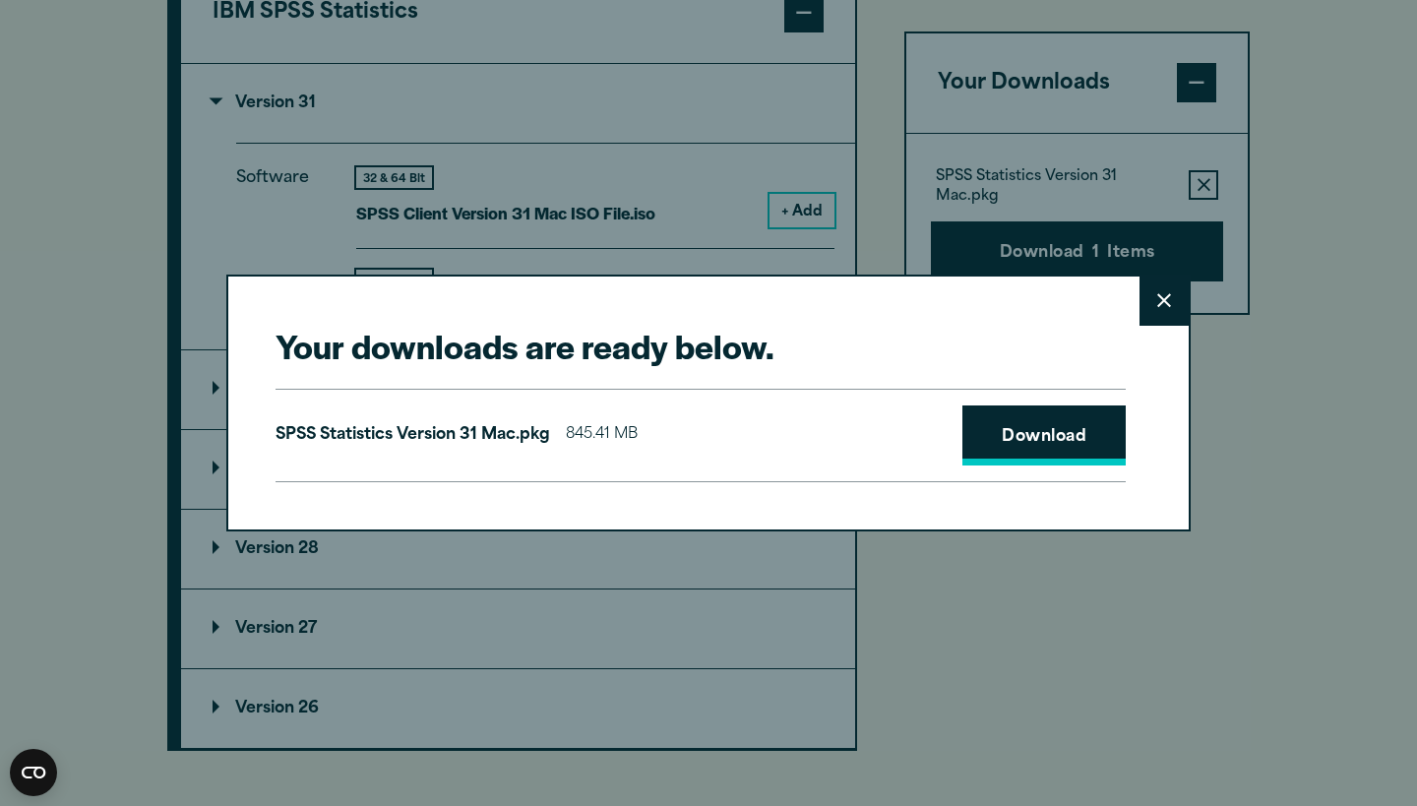
click at [1028, 459] on link "Download" at bounding box center [1043, 435] width 163 height 61
click at [1175, 304] on button "Close" at bounding box center [1164, 301] width 49 height 49
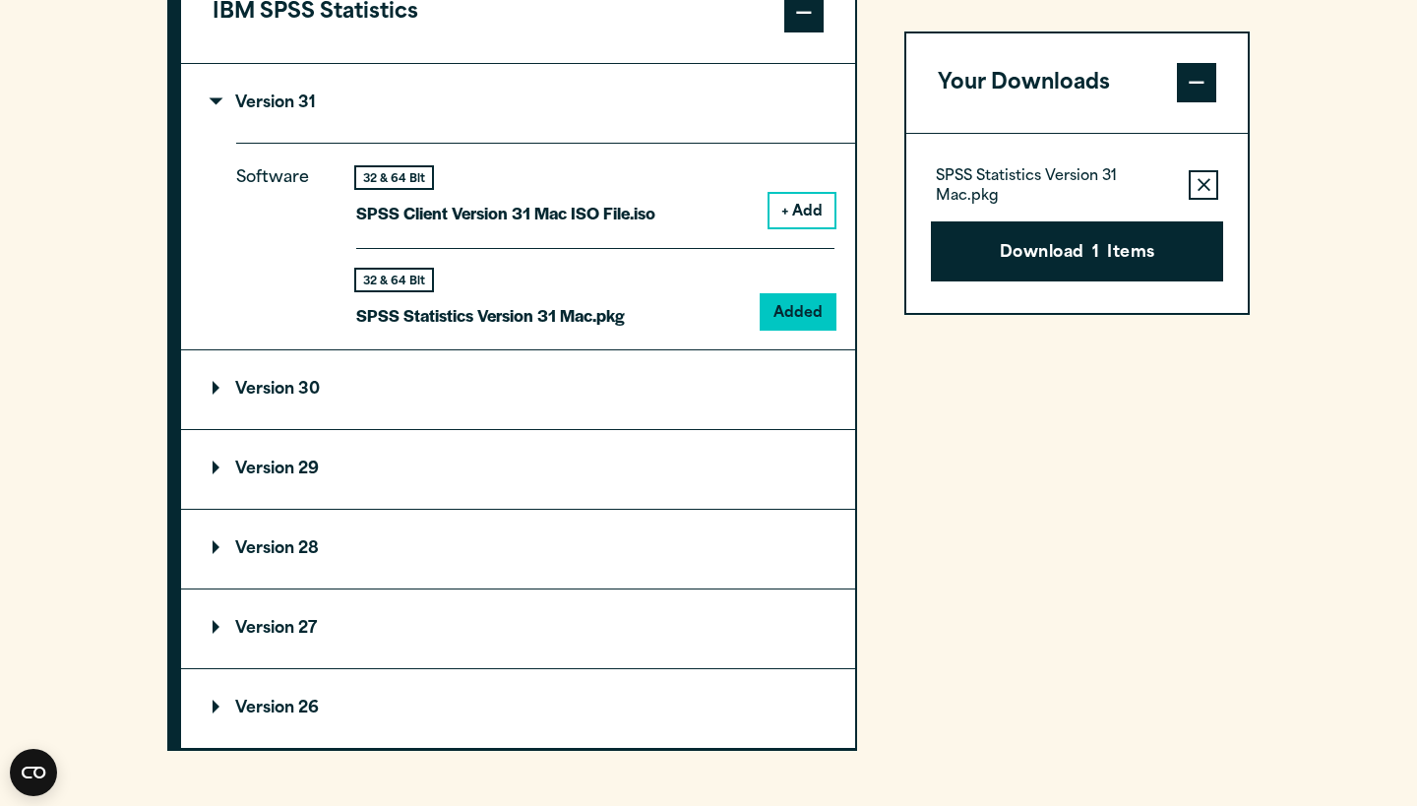
click at [1139, 609] on div "Your Downloads SPSS Statistics Version 31 Mac.pkg Remove this item from your so…" at bounding box center [1076, 254] width 345 height 995
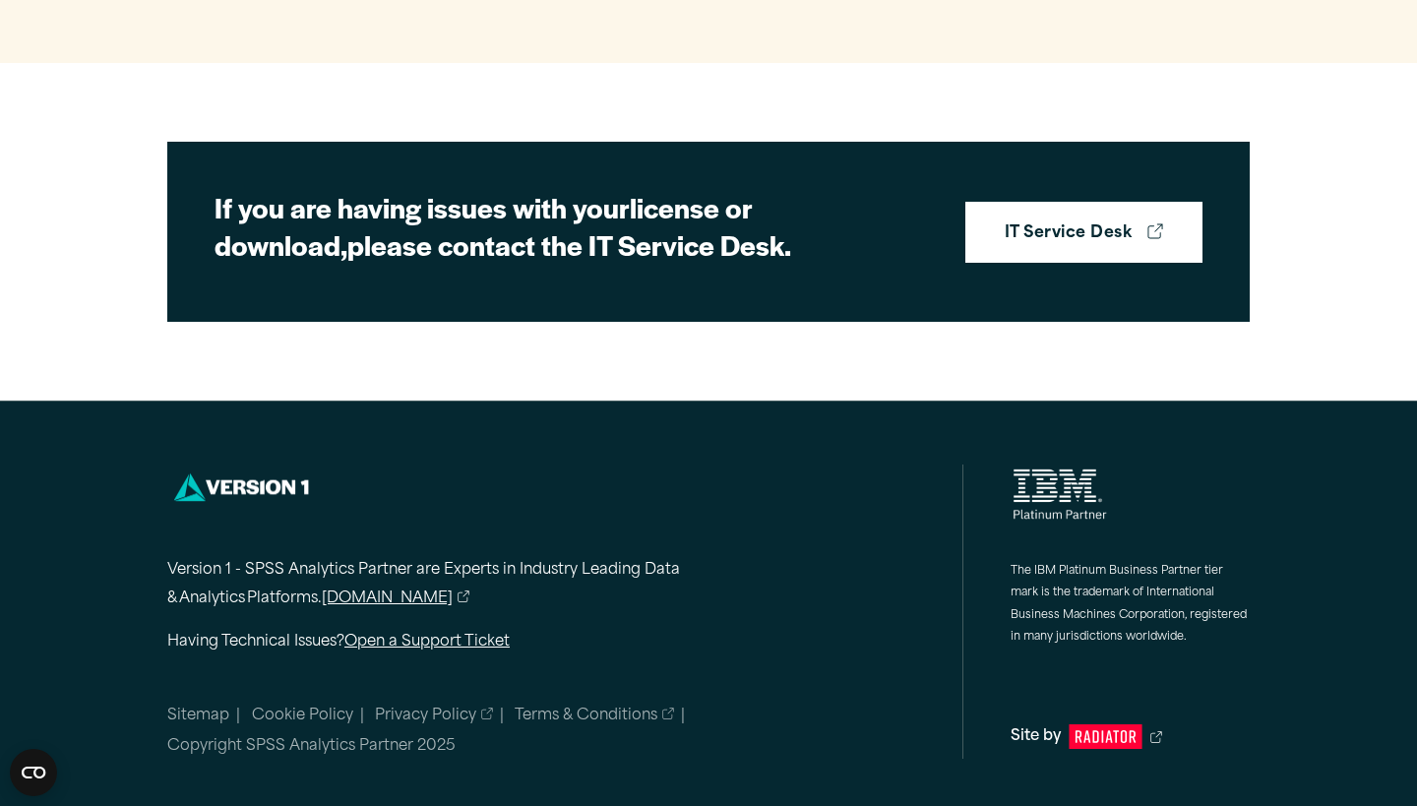
scroll to position [2603, 0]
click at [1062, 253] on link "IT Service Desk" at bounding box center [1083, 232] width 237 height 61
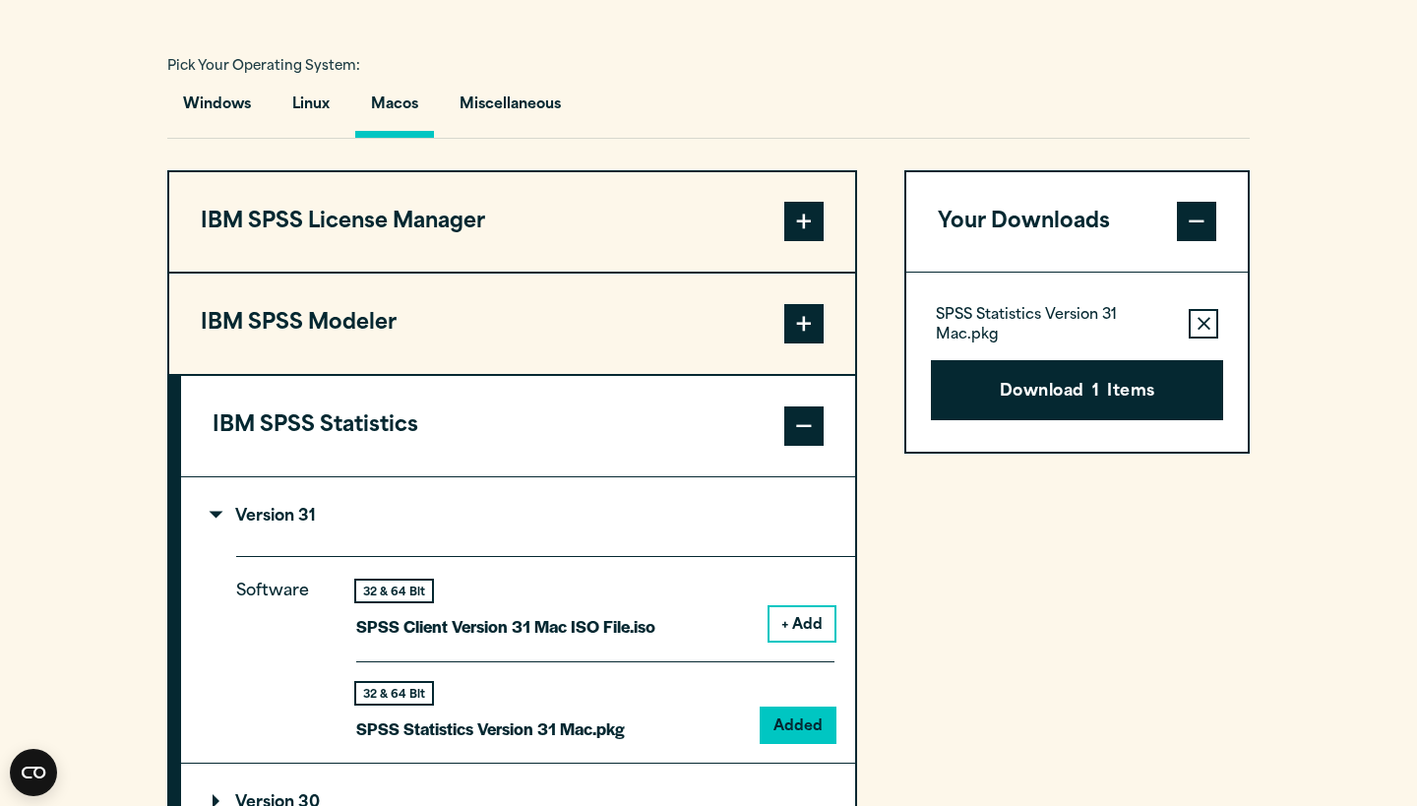
scroll to position [1401, 0]
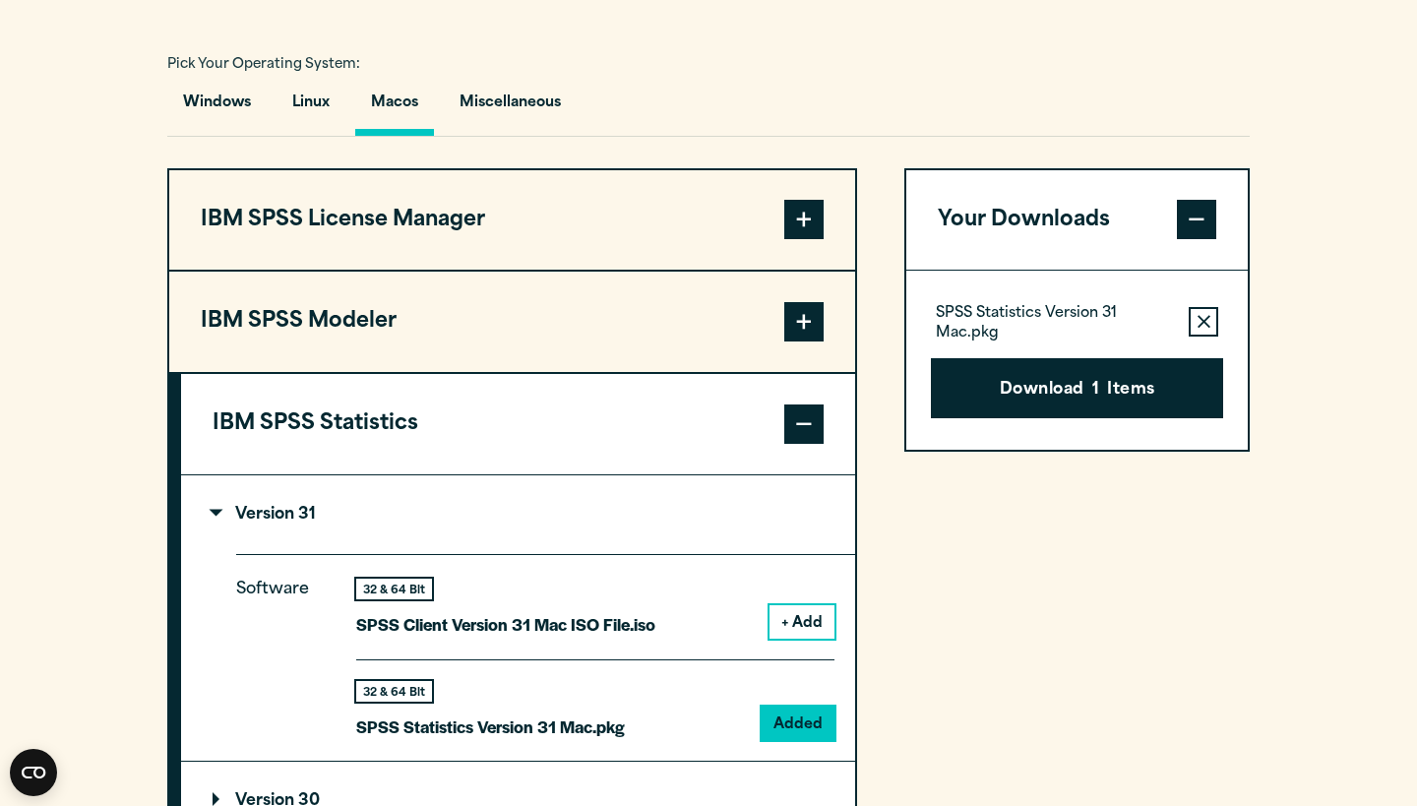
click at [506, 271] on button "IBM SPSS License Manager" at bounding box center [512, 220] width 686 height 100
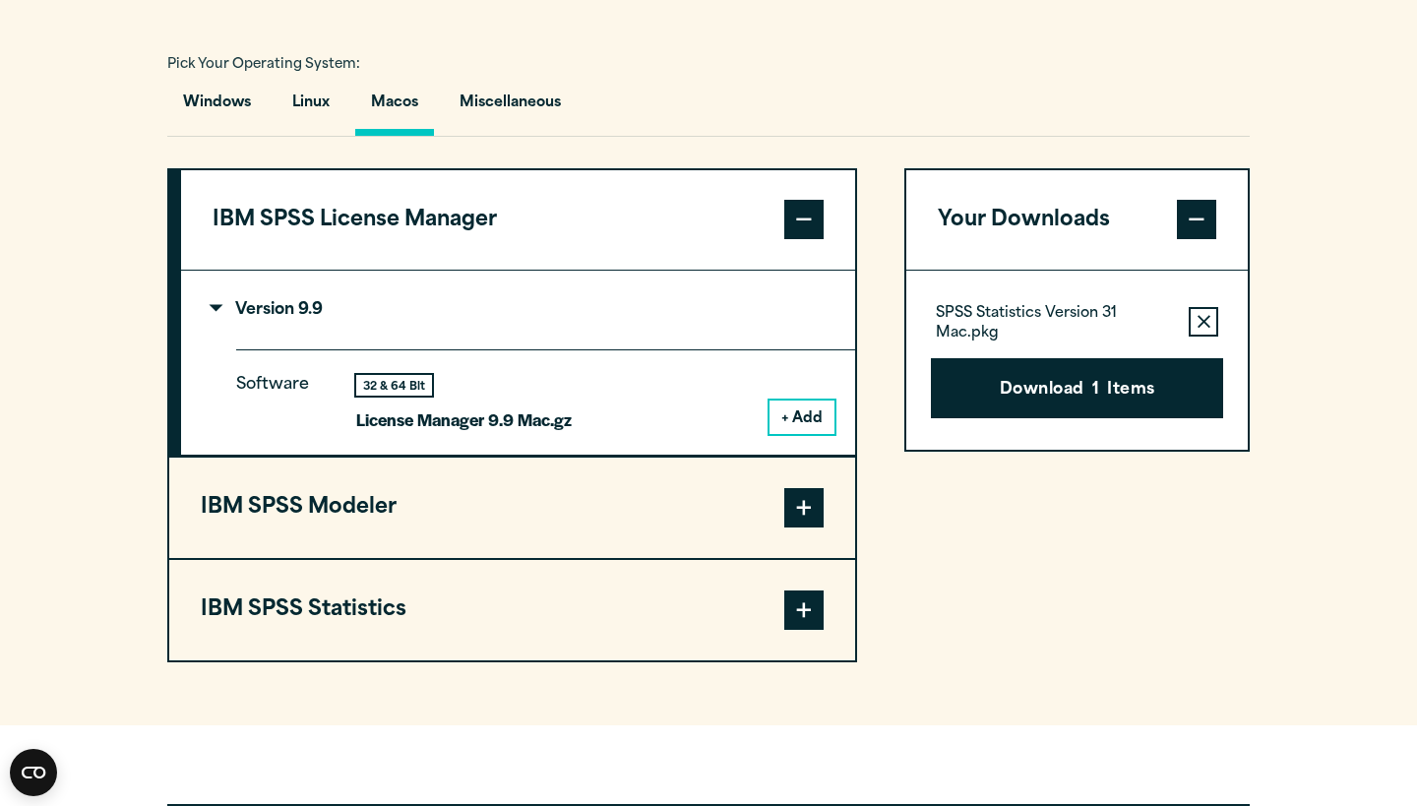
click at [310, 318] on p "Version 9.9" at bounding box center [268, 310] width 110 height 16
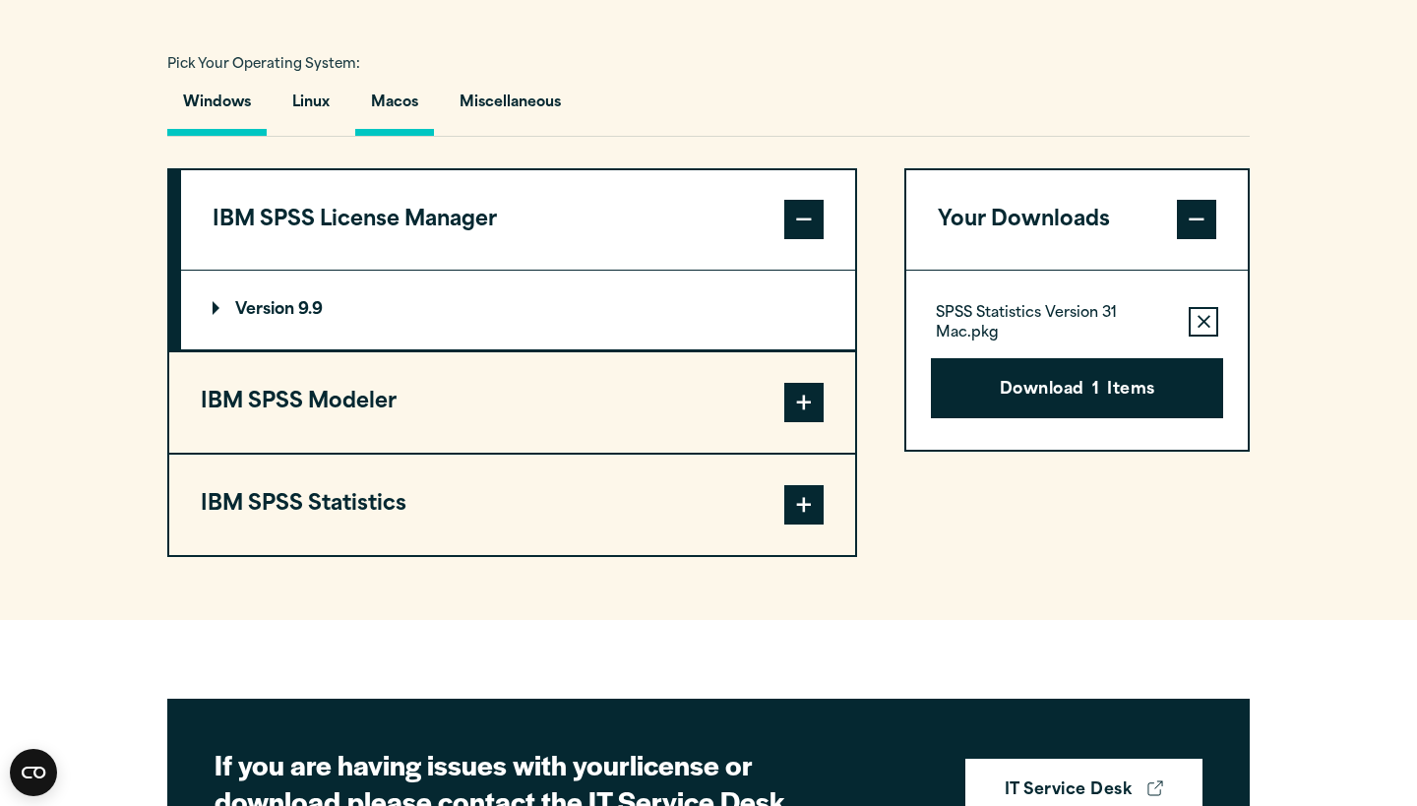
click at [230, 136] on button "Windows" at bounding box center [216, 108] width 99 height 56
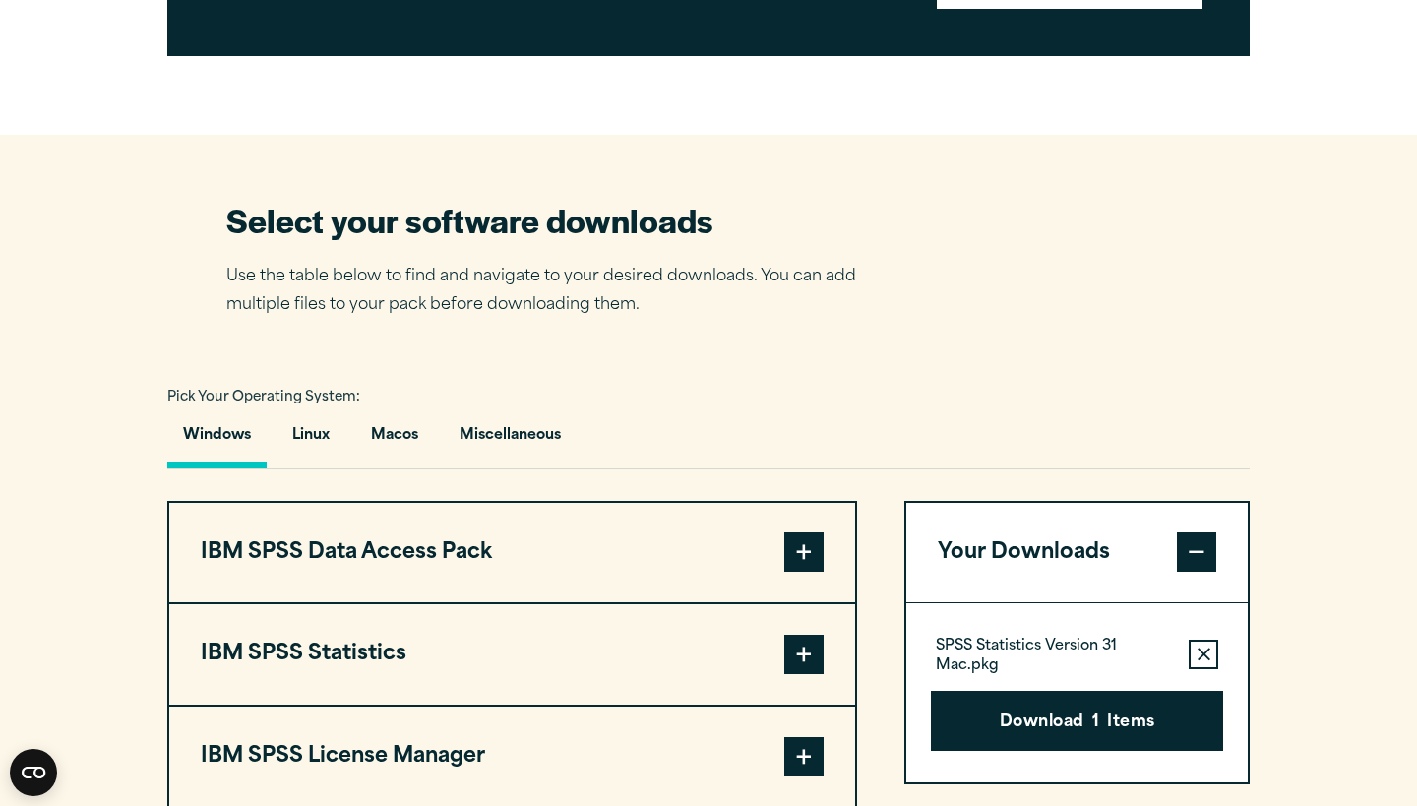
scroll to position [1034, 0]
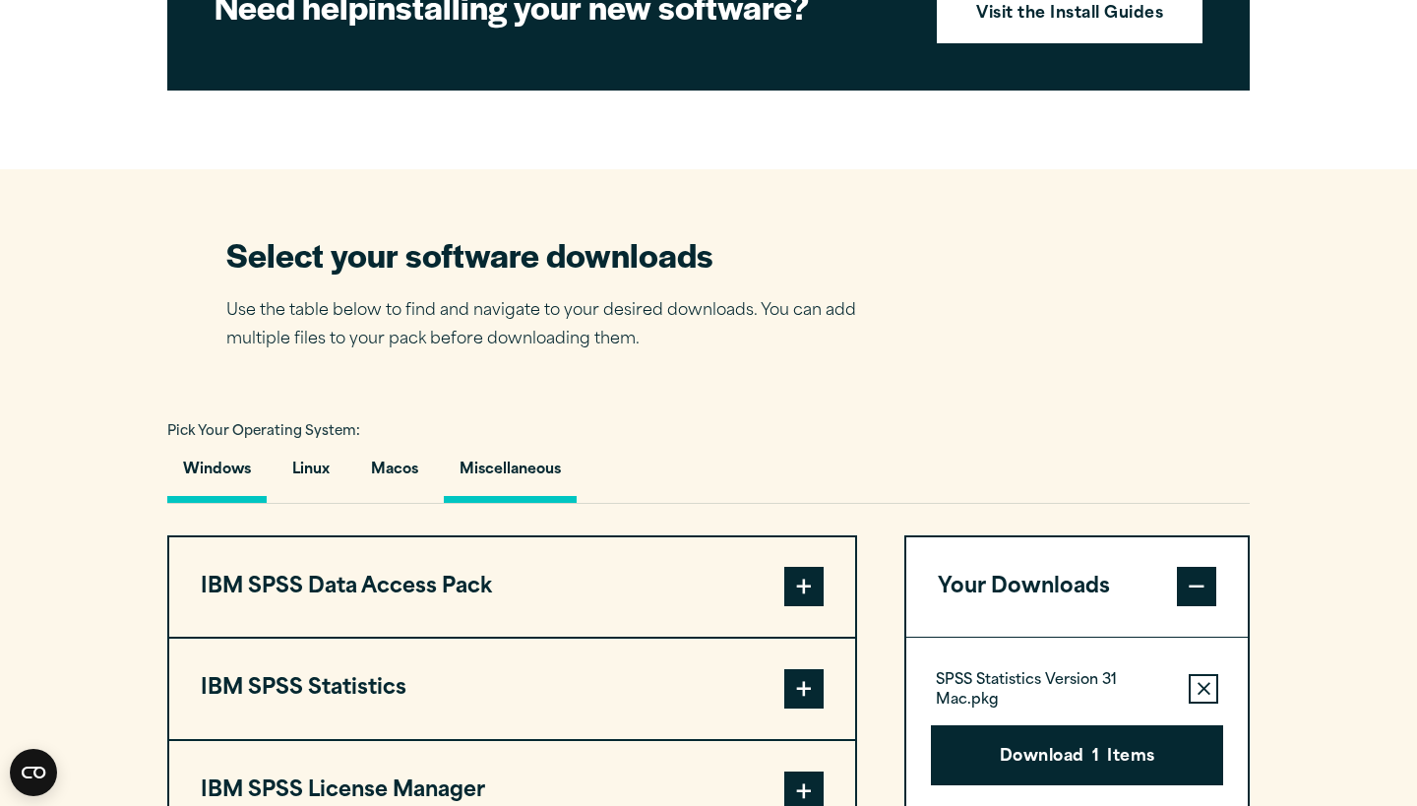
click at [494, 503] on button "Miscellaneous" at bounding box center [510, 475] width 133 height 56
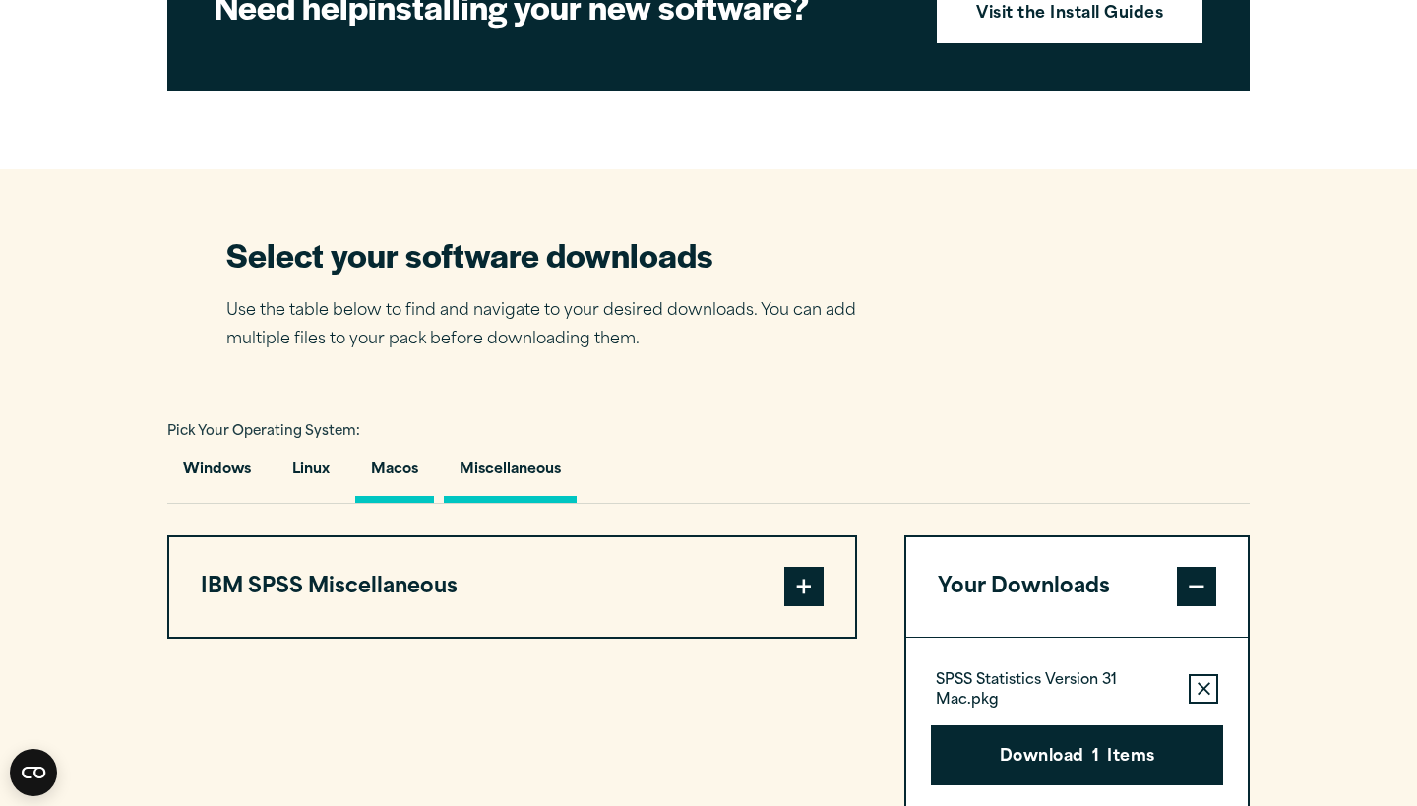
click at [407, 503] on button "Macos" at bounding box center [394, 475] width 79 height 56
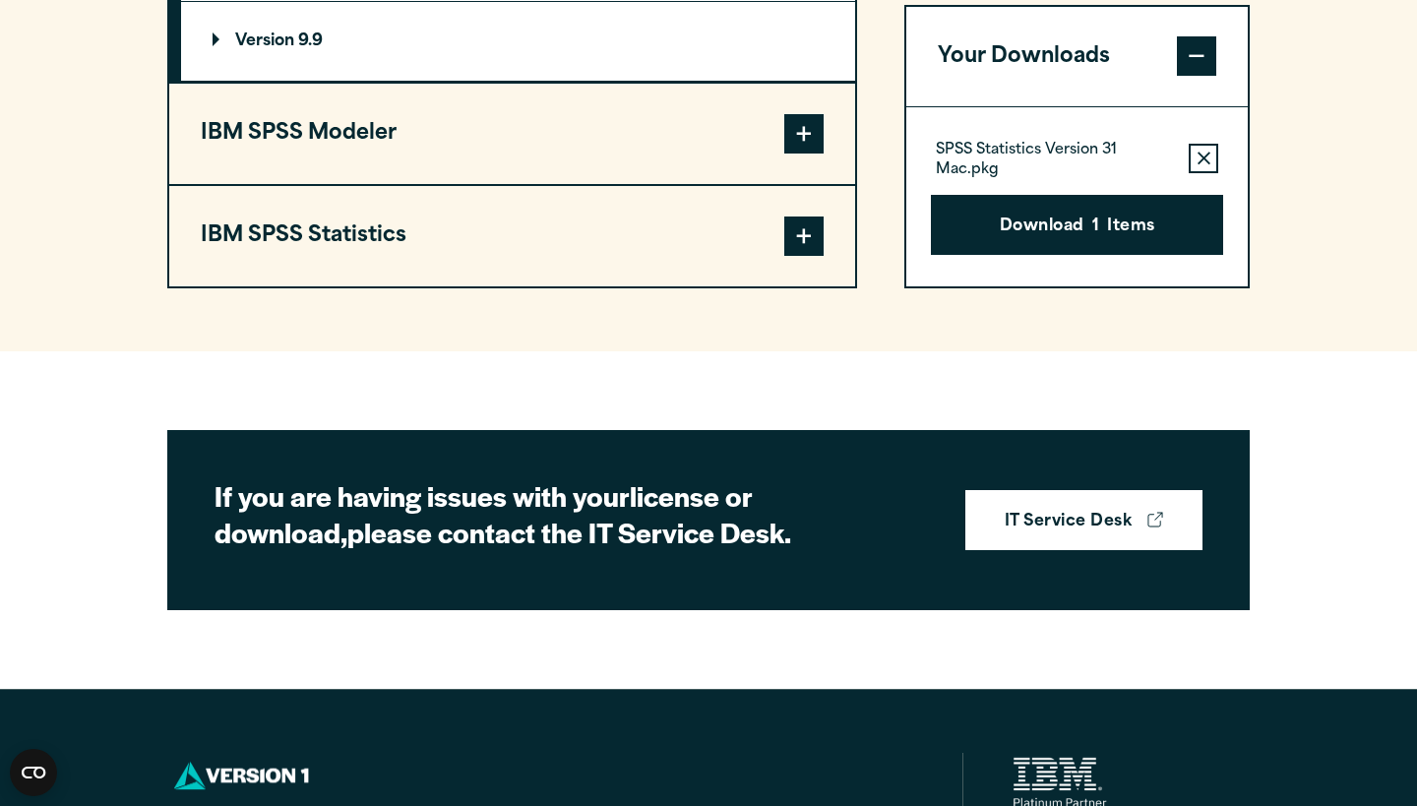
scroll to position [1655, 0]
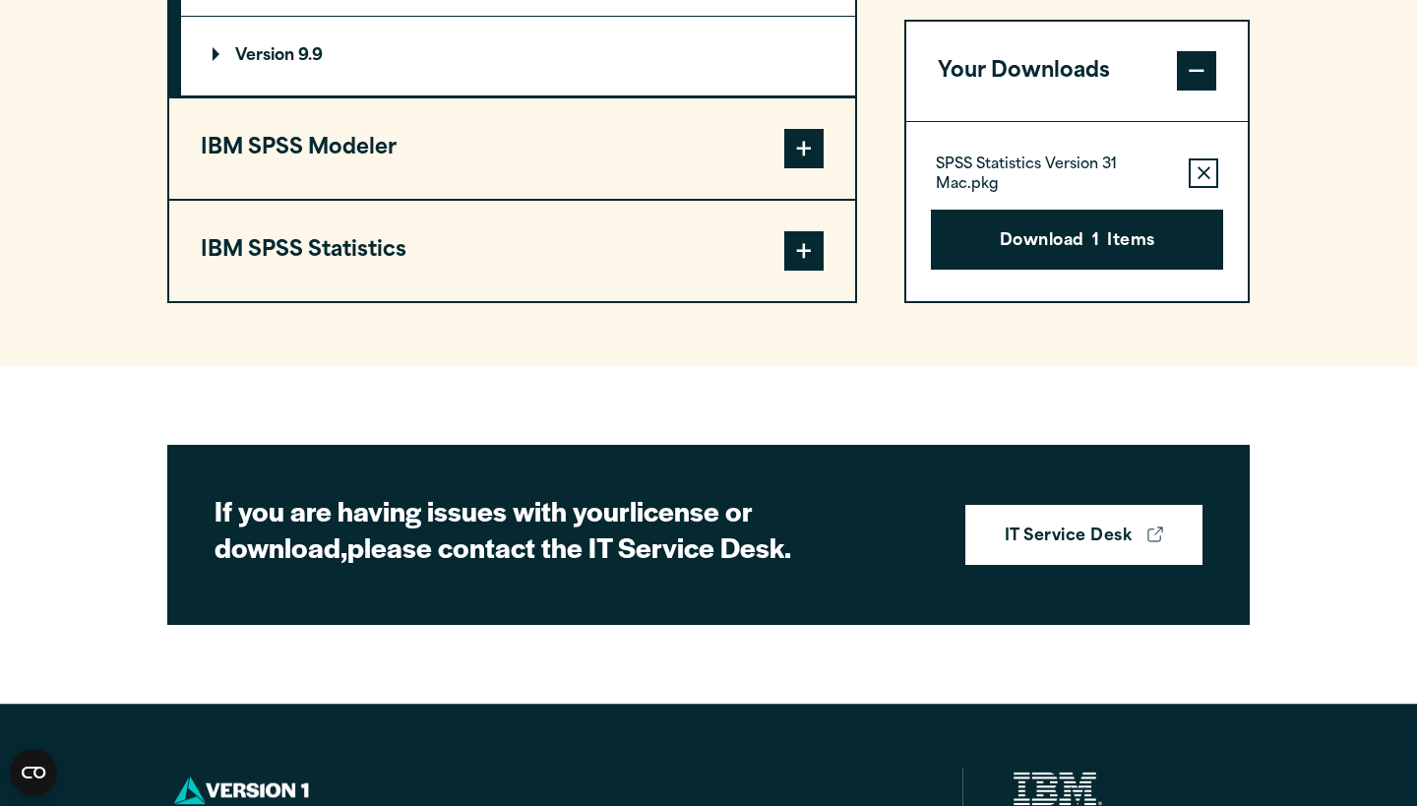
click at [667, 301] on button "IBM SPSS Statistics" at bounding box center [512, 251] width 686 height 100
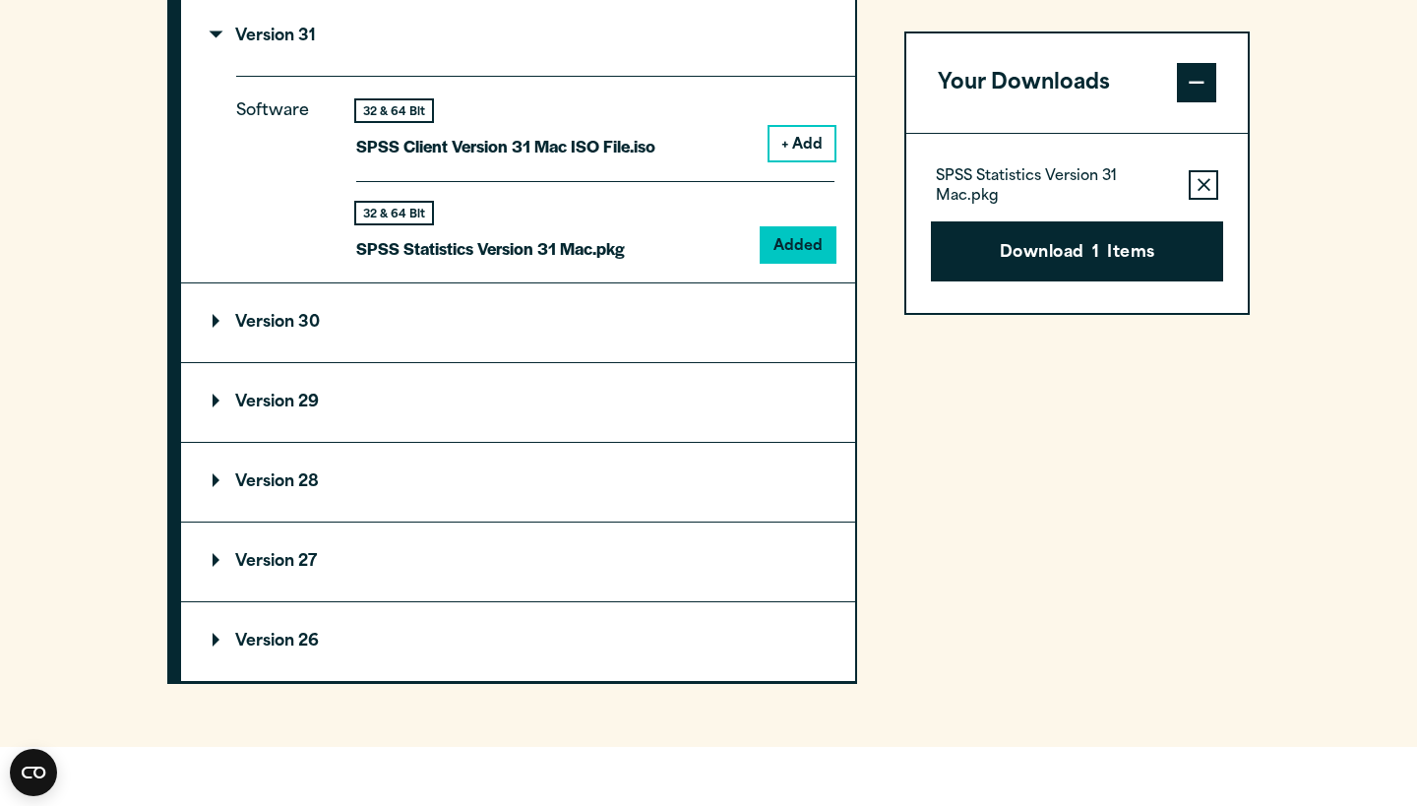
scroll to position [1841, 0]
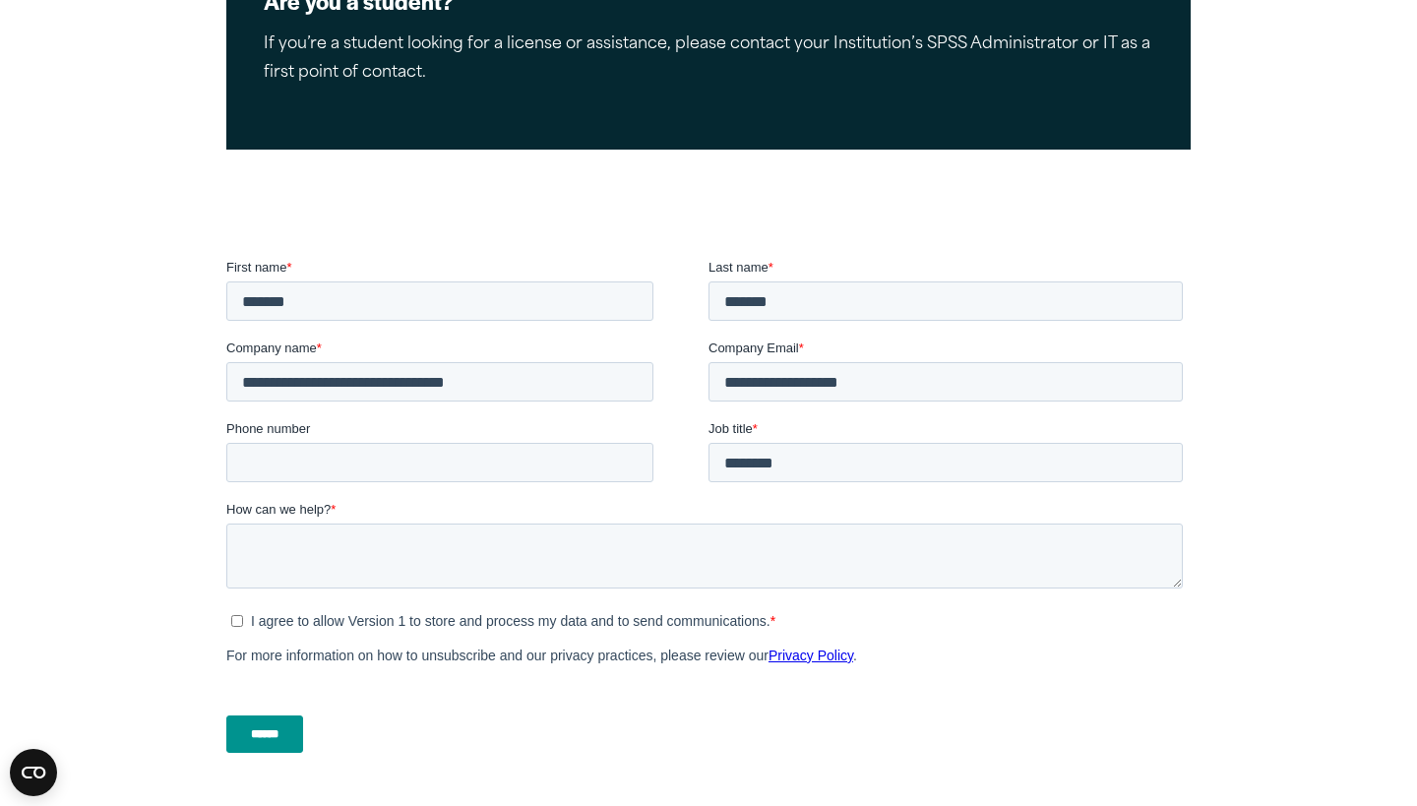
scroll to position [462, 0]
